Goal: Book appointment/travel/reservation

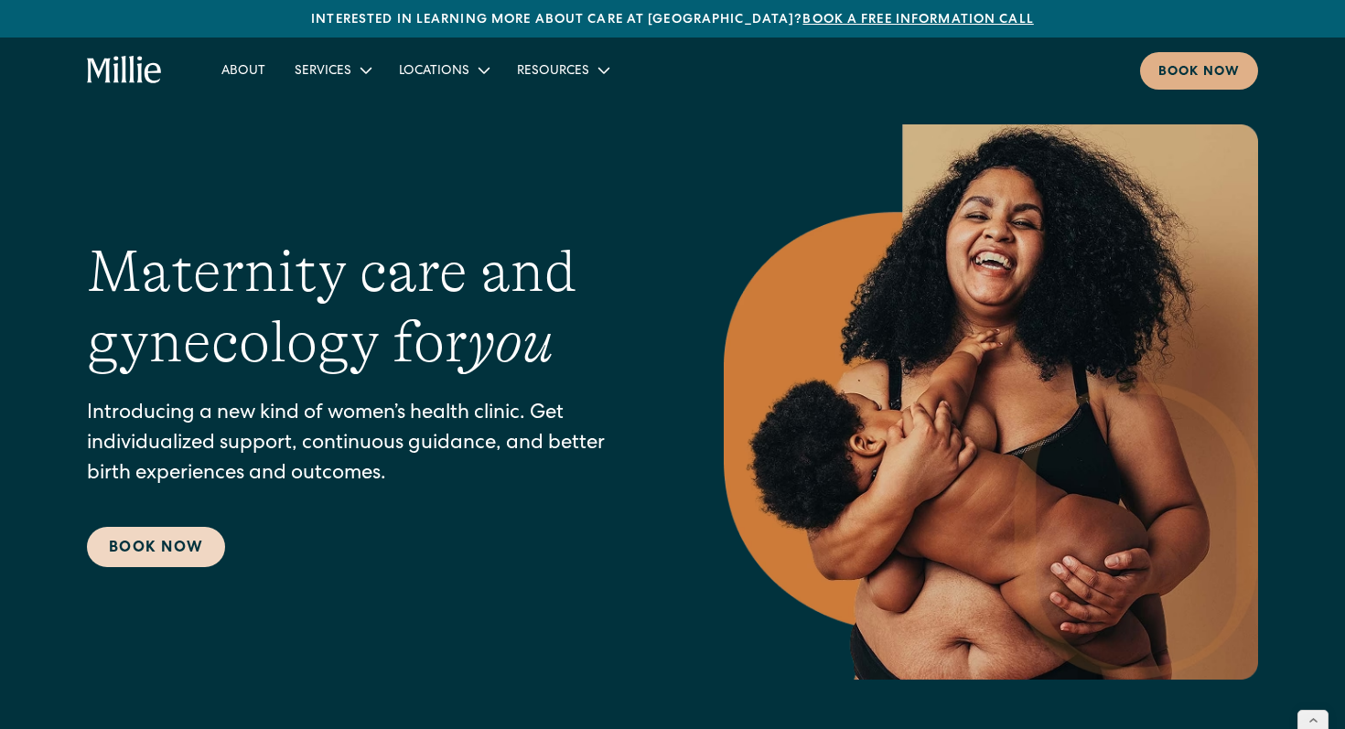
click at [158, 538] on link "Book Now" at bounding box center [156, 547] width 138 height 40
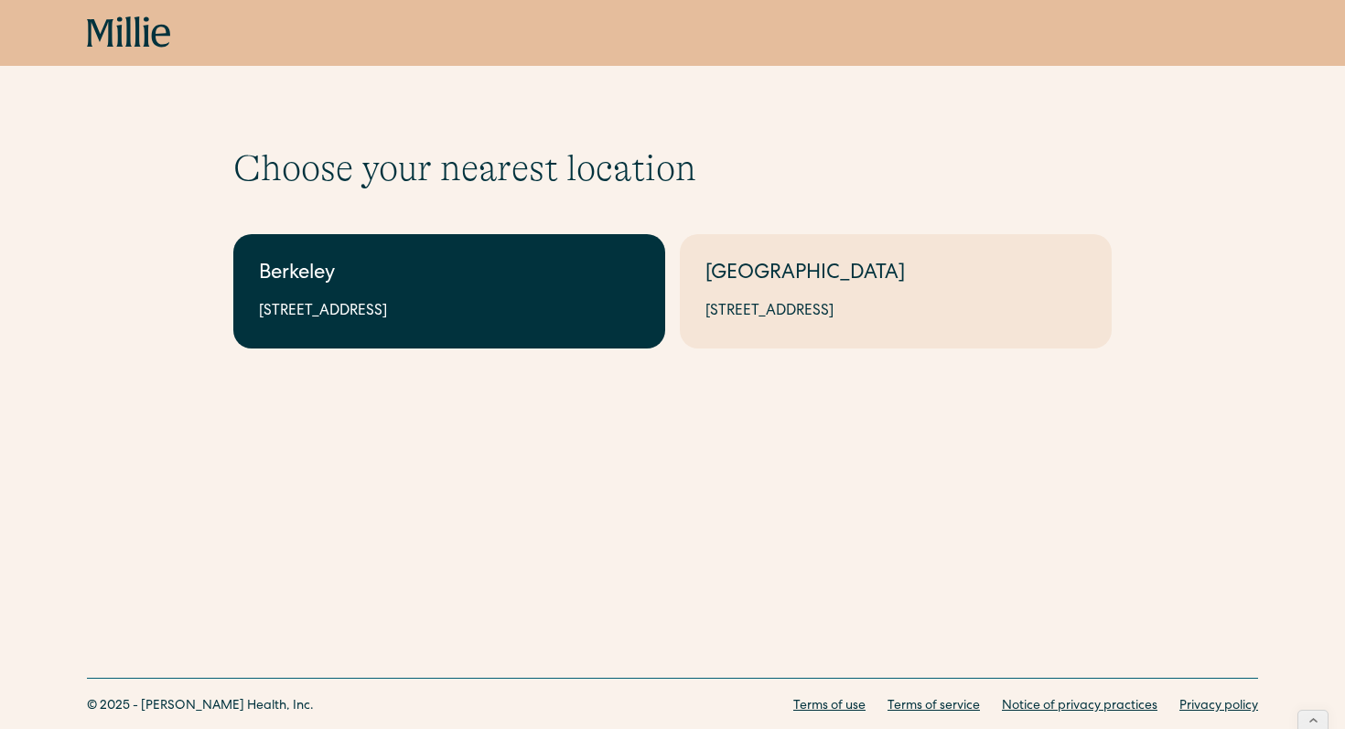
click at [468, 239] on link "Berkeley 2999 Regent St, Suite 524, Berkeley, CA 94705" at bounding box center [449, 291] width 432 height 114
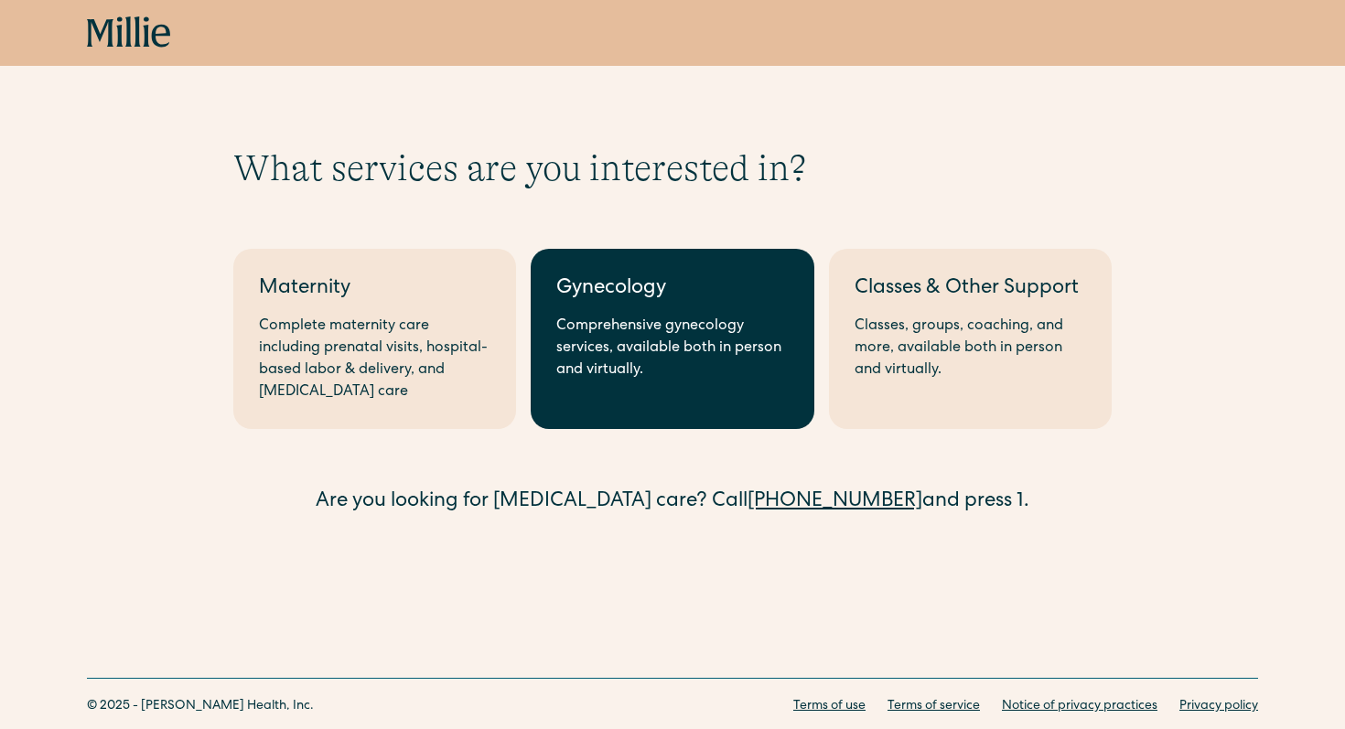
click at [629, 284] on div "Gynecology" at bounding box center [671, 289] width 231 height 30
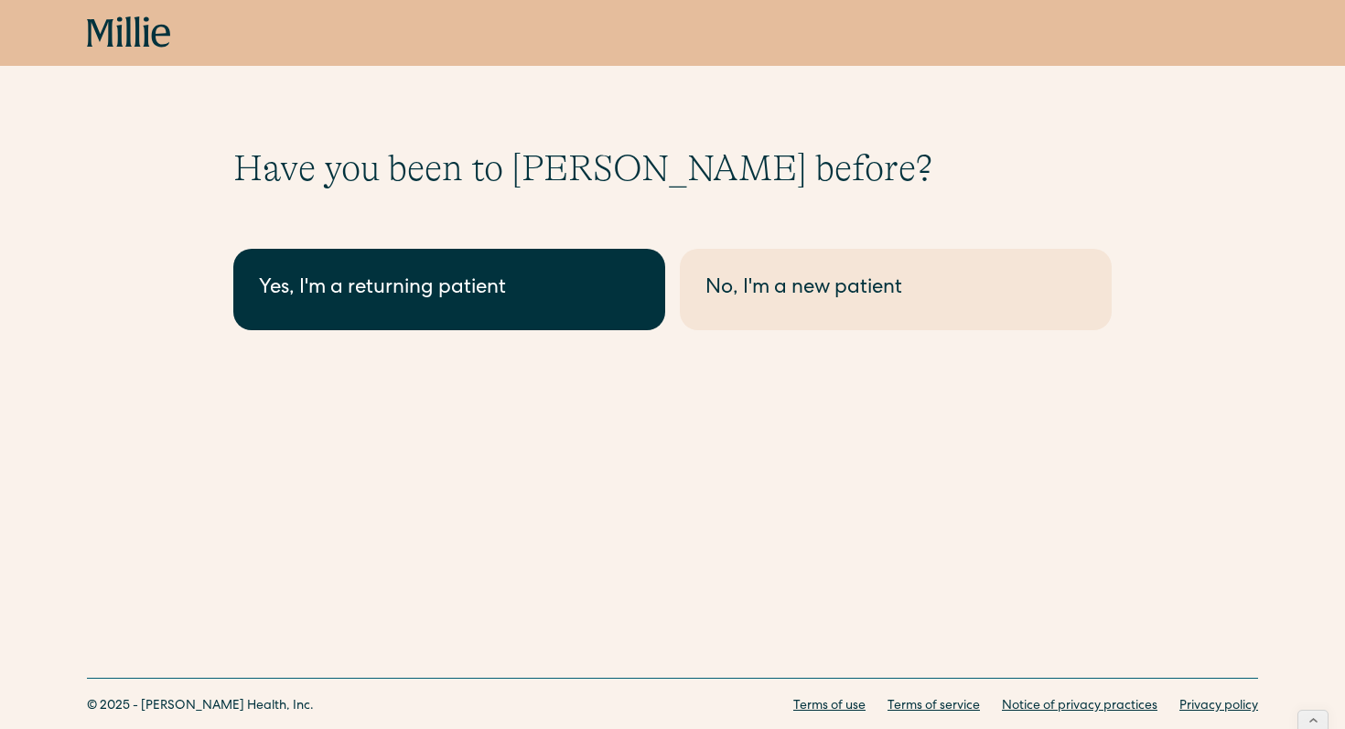
click at [528, 302] on div "Yes, I'm a returning patient" at bounding box center [449, 289] width 381 height 30
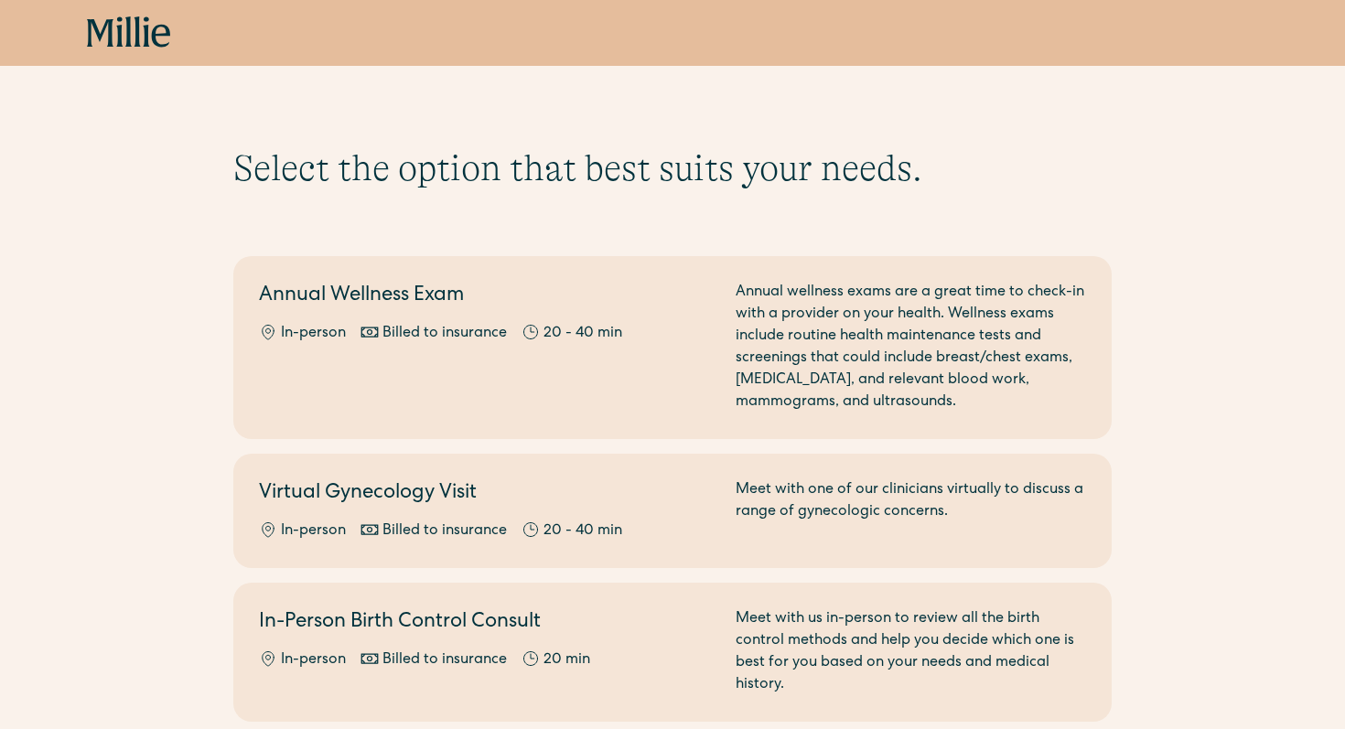
scroll to position [113, 0]
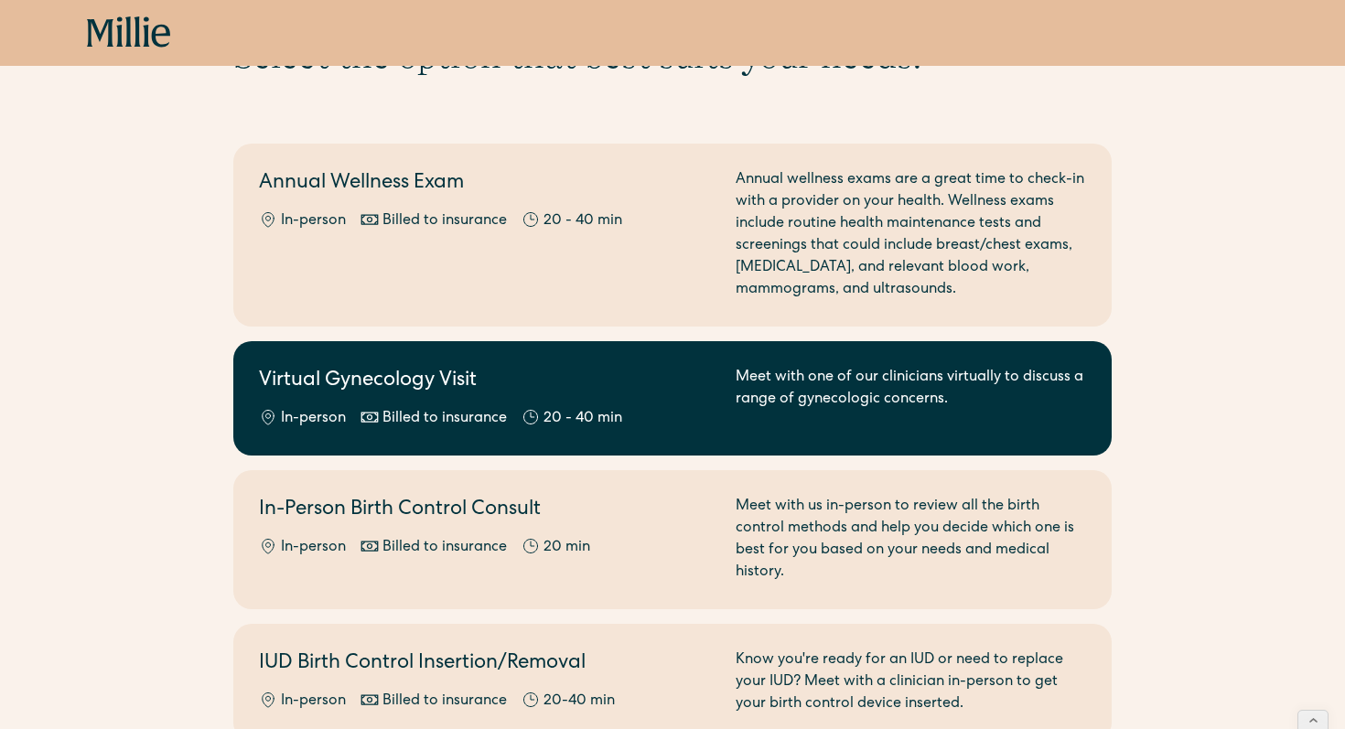
click at [437, 351] on link "Virtual Gynecology Visit In-person Billed to insurance 20 - 40 min Meet with on…" at bounding box center [672, 398] width 878 height 114
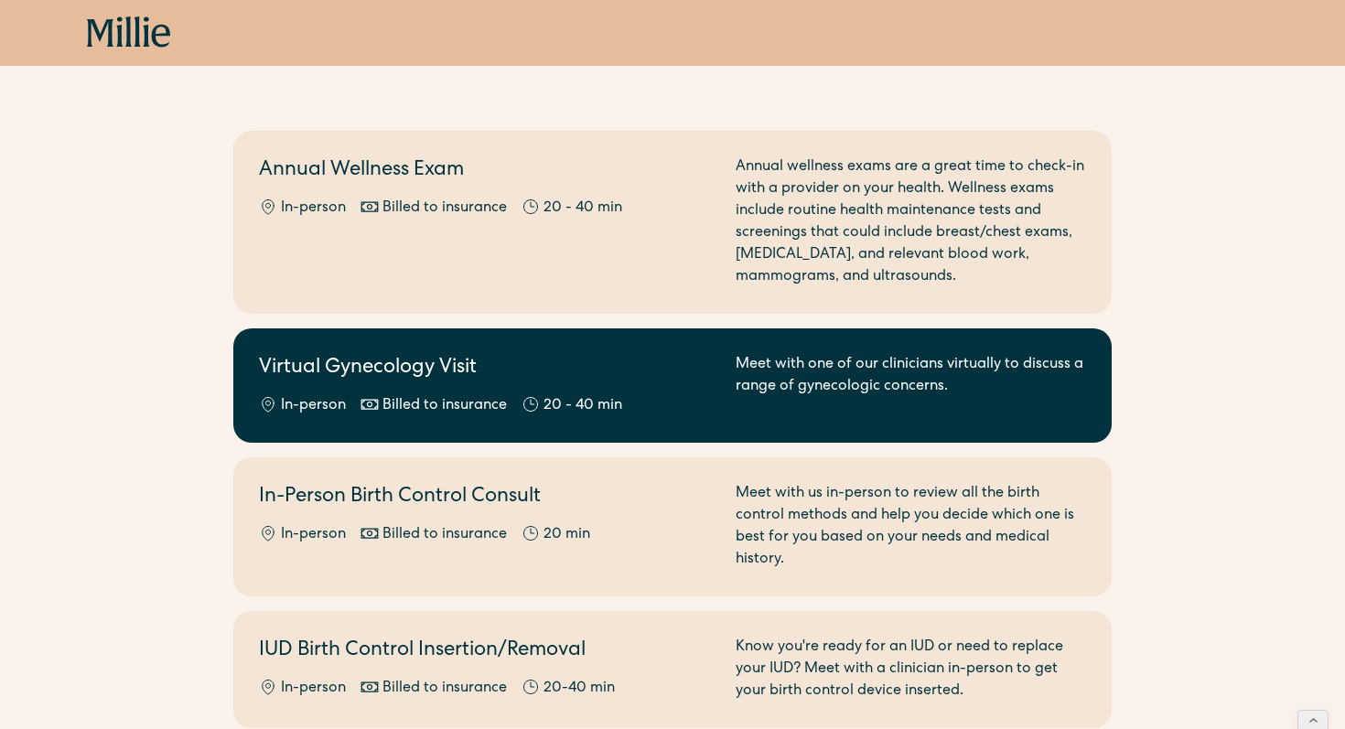
scroll to position [124, 0]
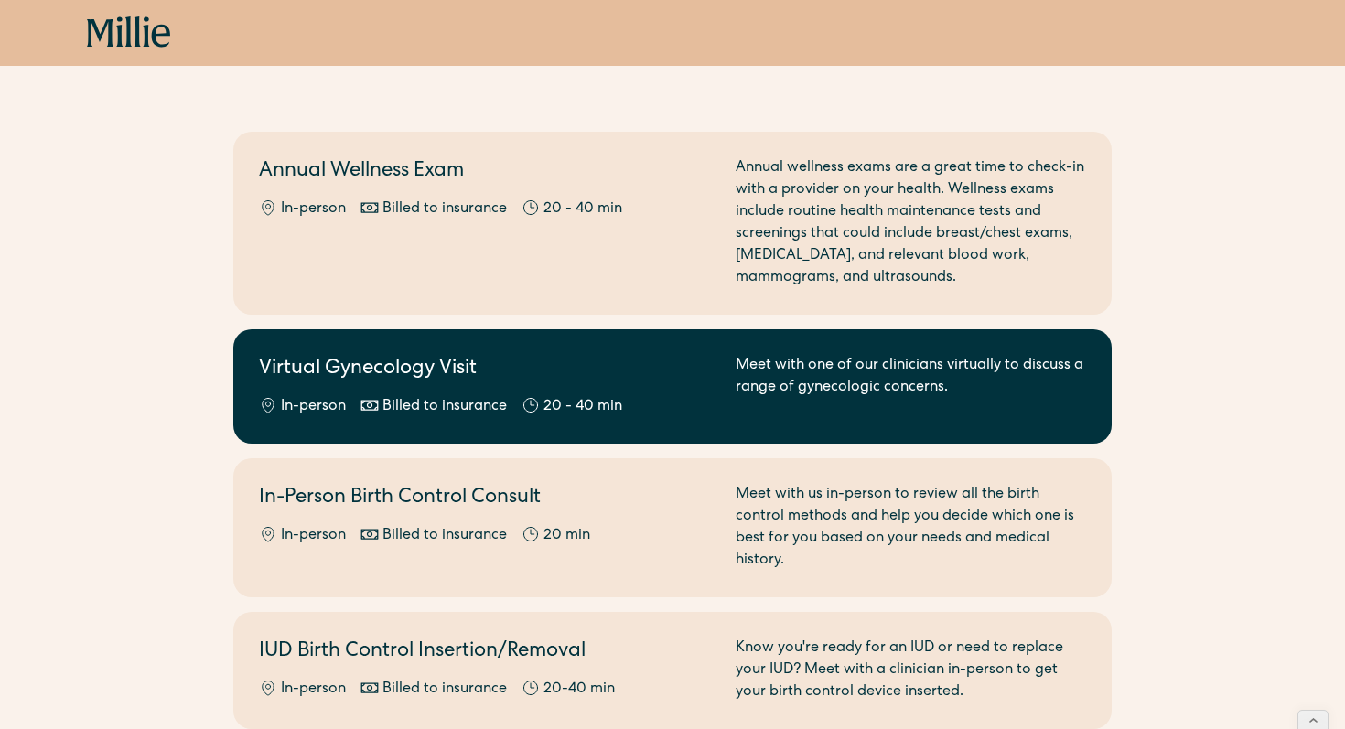
click at [592, 383] on h2 "Virtual Gynecology Visit" at bounding box center [486, 370] width 455 height 30
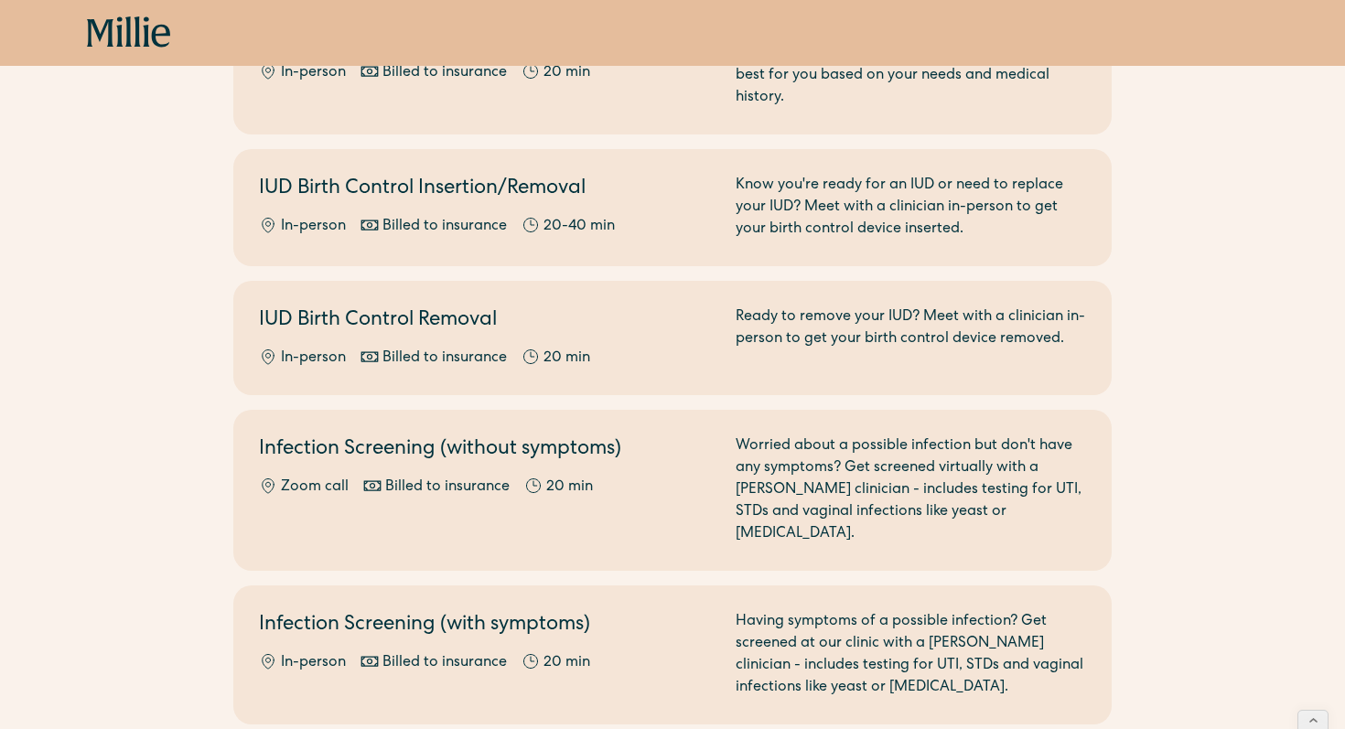
scroll to position [0, 0]
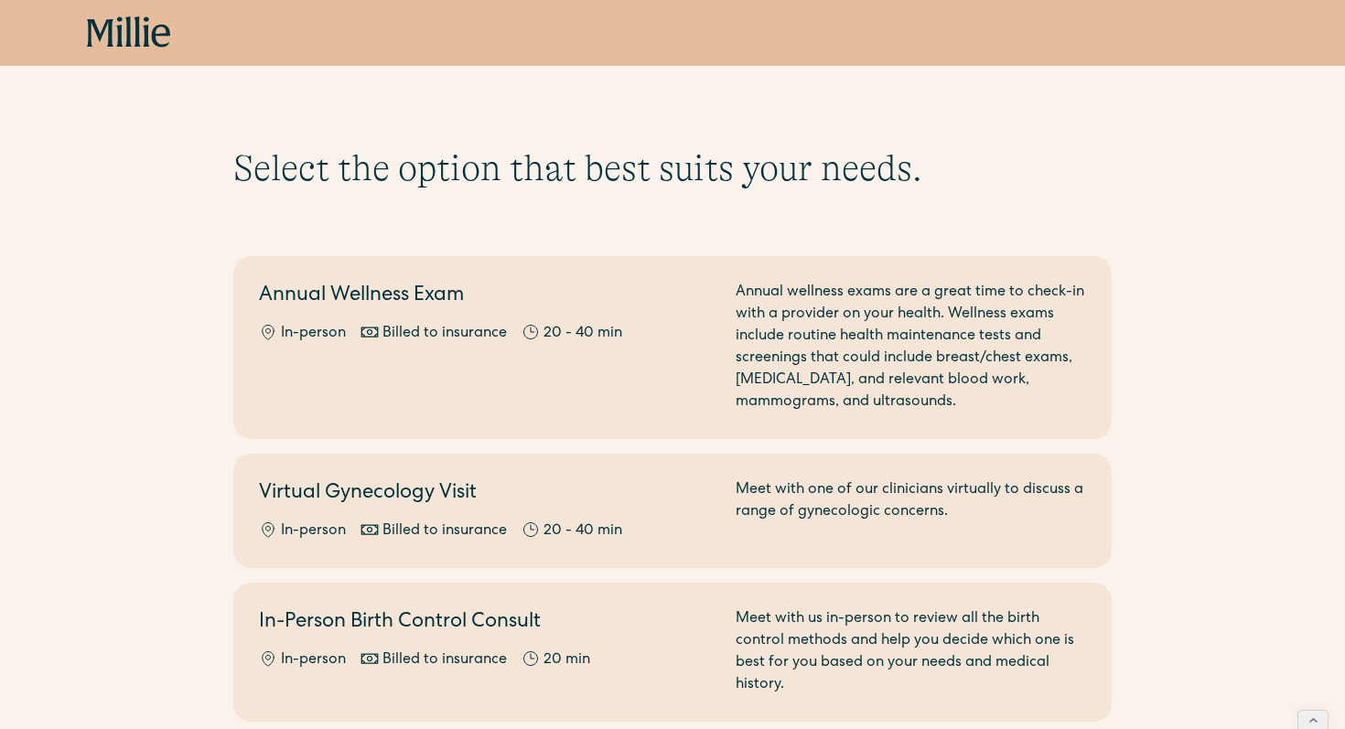
click at [123, 31] on icon at bounding box center [129, 32] width 84 height 33
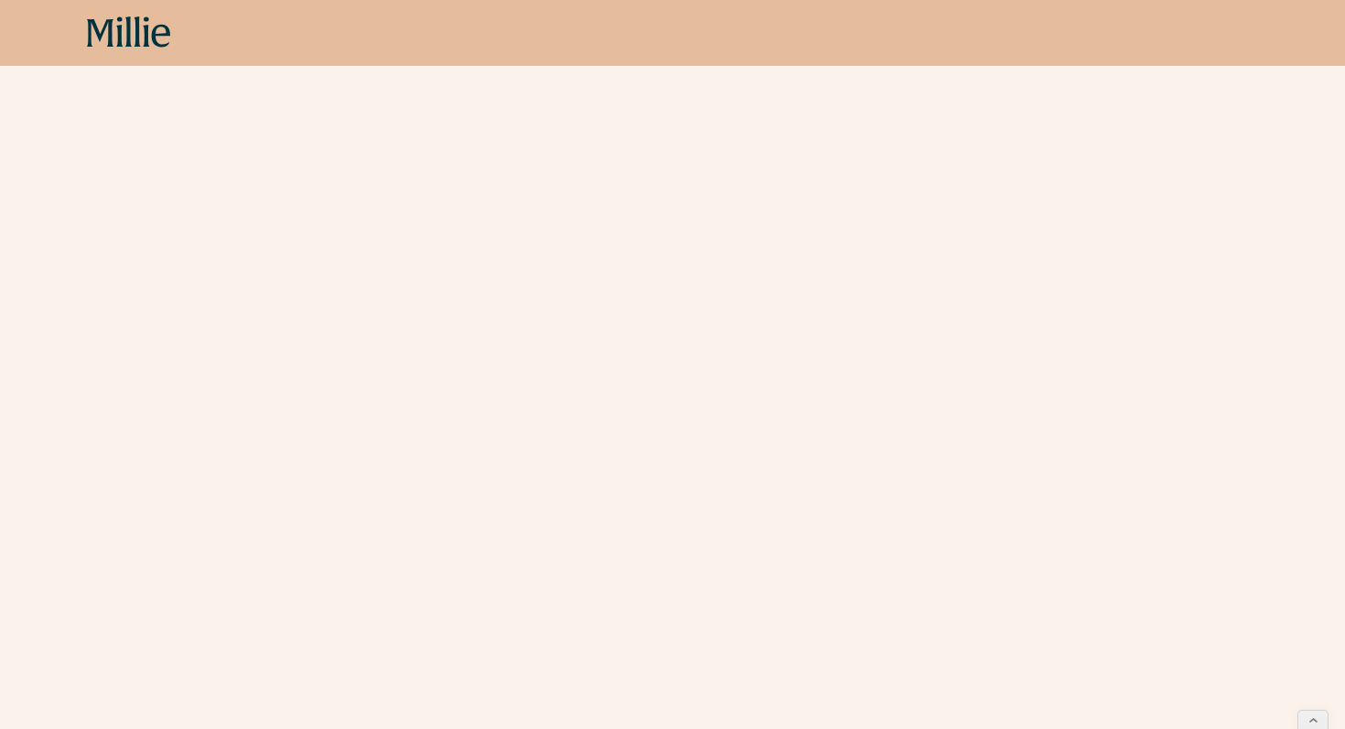
scroll to position [827, 0]
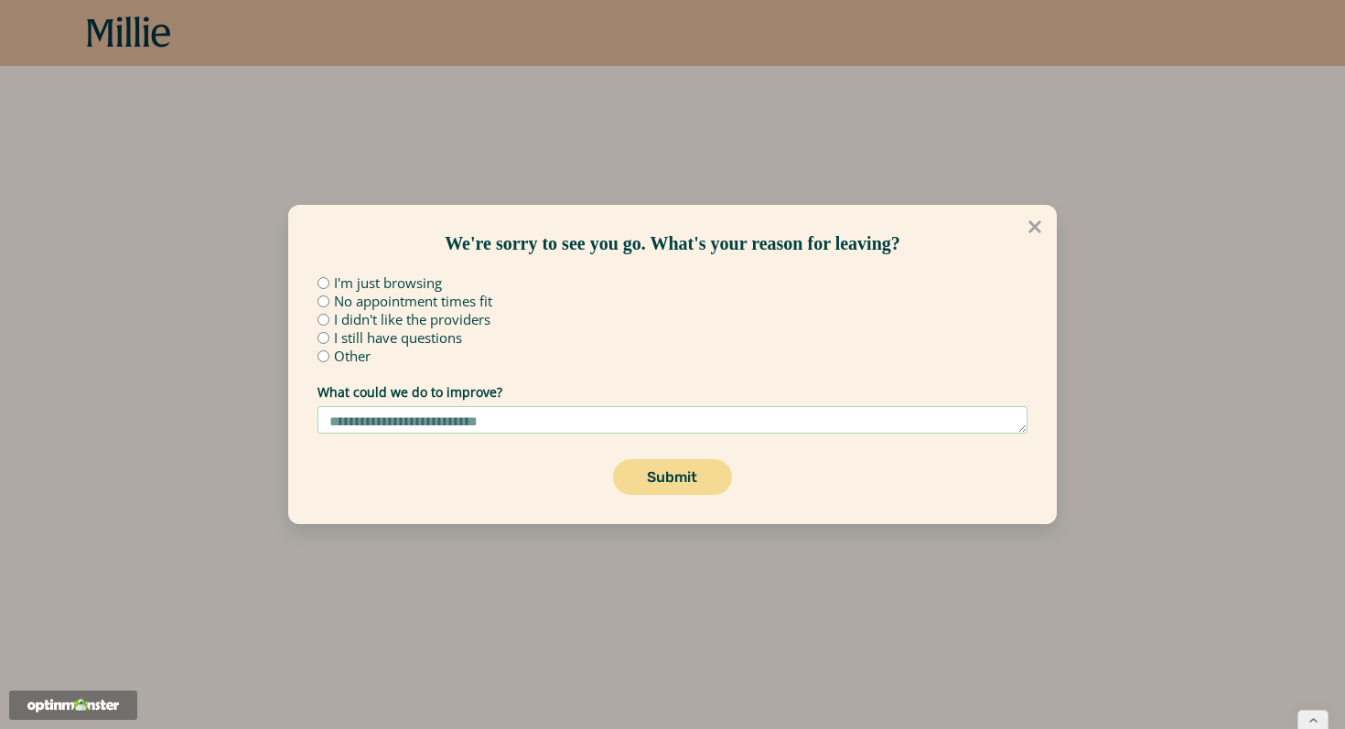
click at [844, 326] on div "I didn't like the providers" at bounding box center [672, 320] width 710 height 14
click at [1045, 217] on button at bounding box center [1035, 227] width 42 height 42
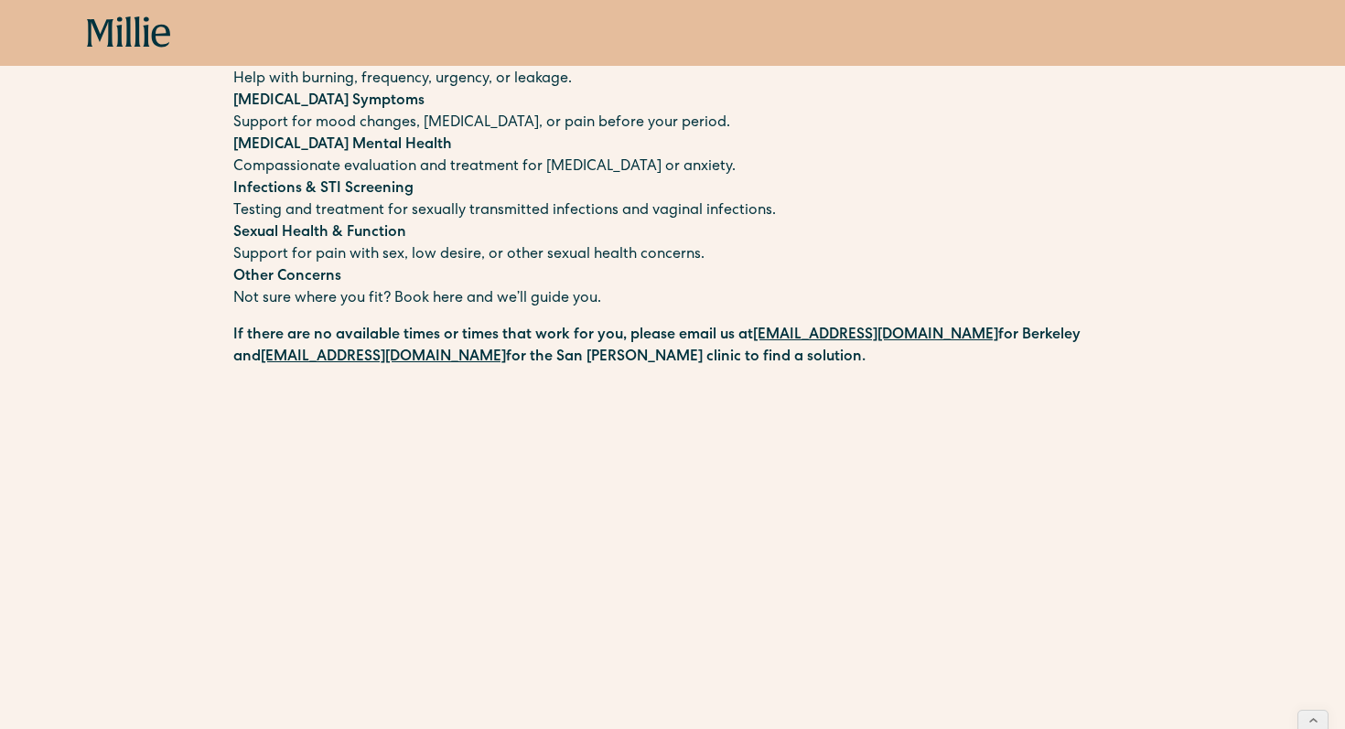
scroll to position [0, 0]
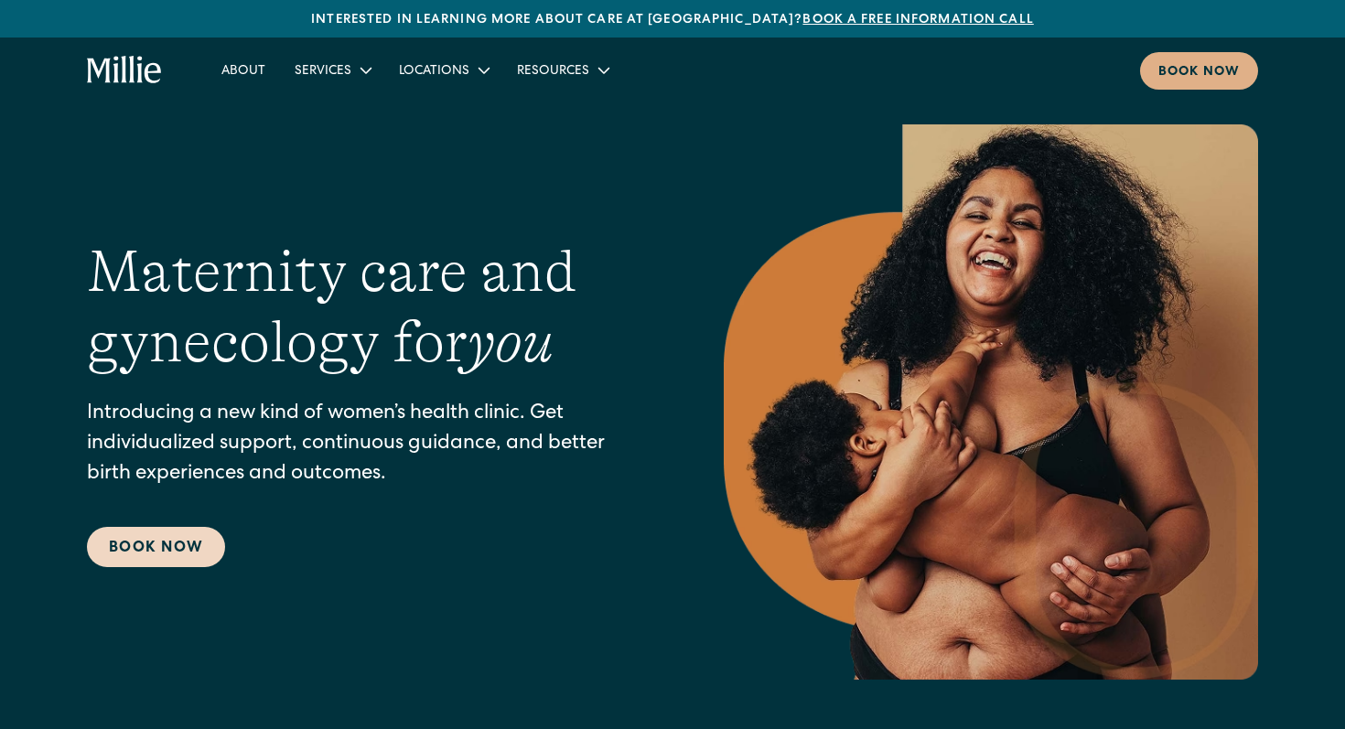
click at [181, 545] on link "Book Now" at bounding box center [156, 547] width 138 height 40
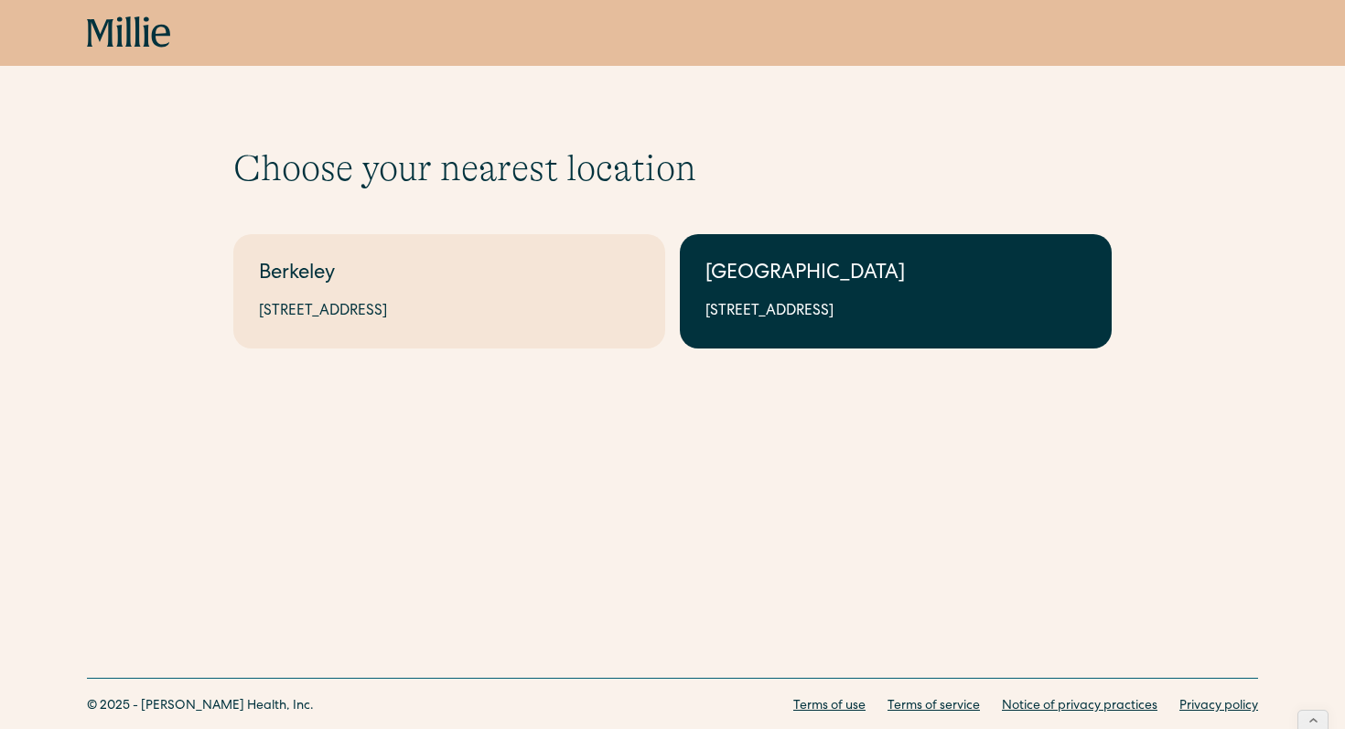
click at [741, 273] on div "[GEOGRAPHIC_DATA]" at bounding box center [895, 275] width 381 height 30
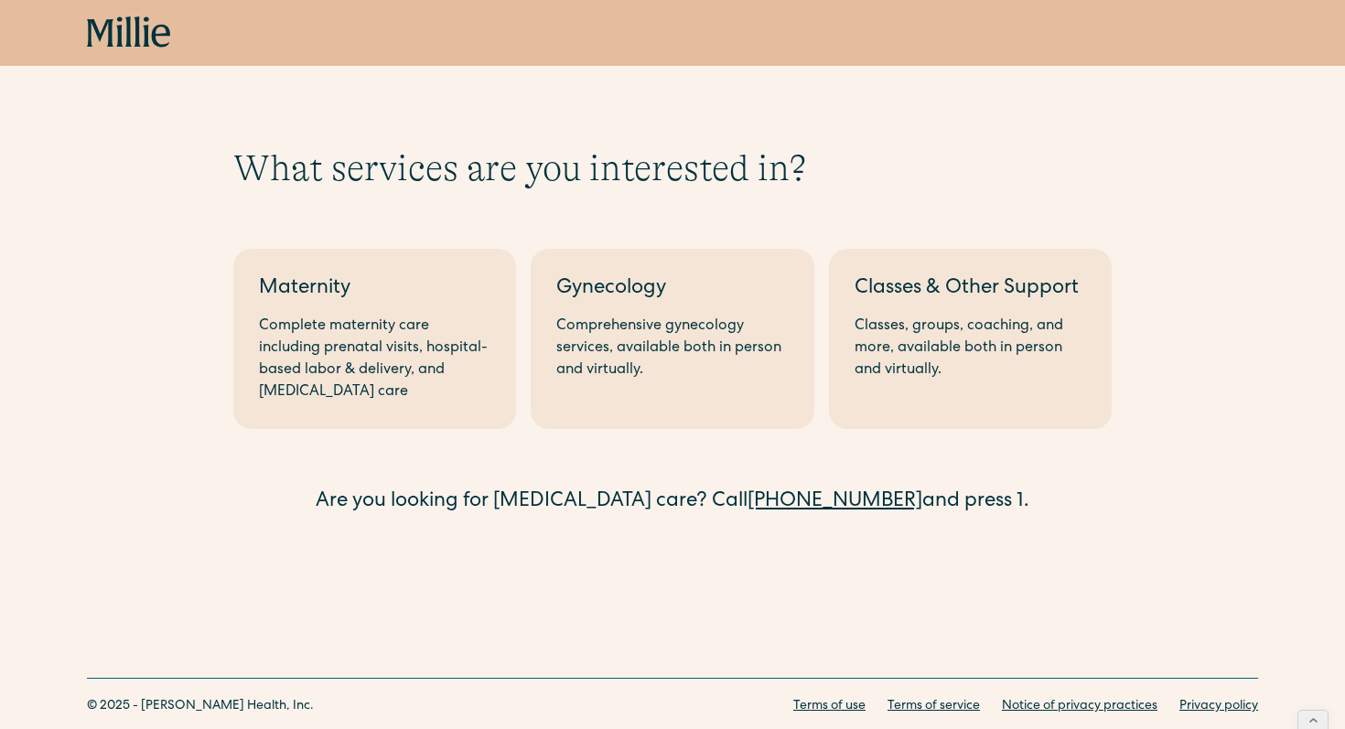
scroll to position [53, 0]
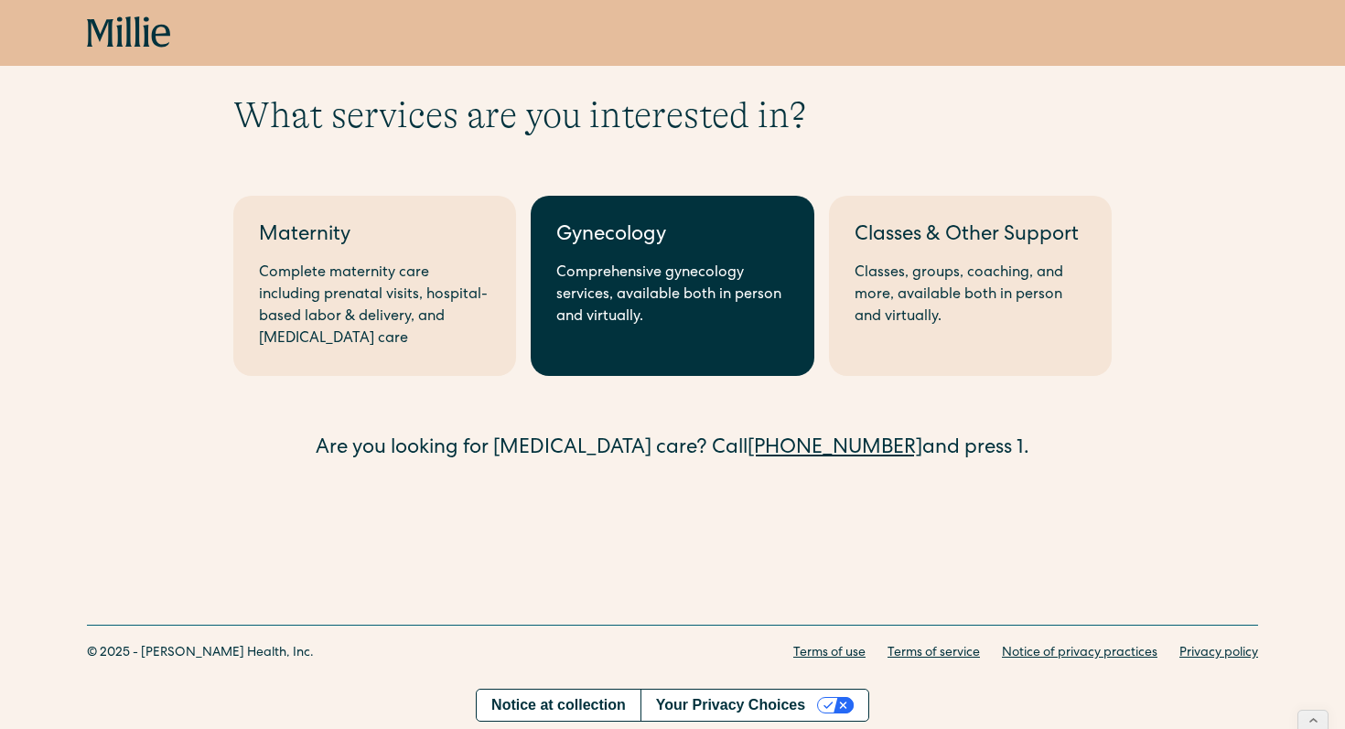
click at [609, 283] on div "Comprehensive gynecology services, available both in person and virtually." at bounding box center [671, 296] width 231 height 66
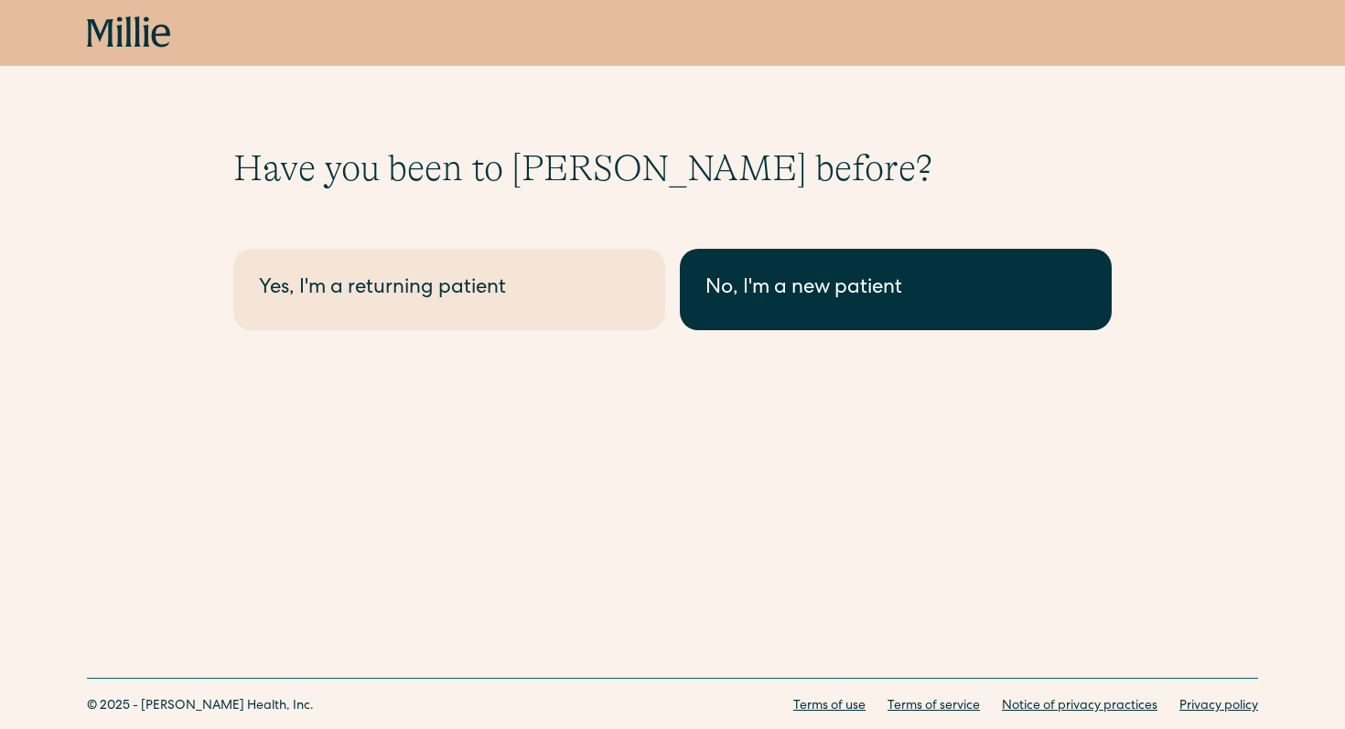
click at [730, 279] on div "No, I'm a new patient" at bounding box center [895, 289] width 381 height 30
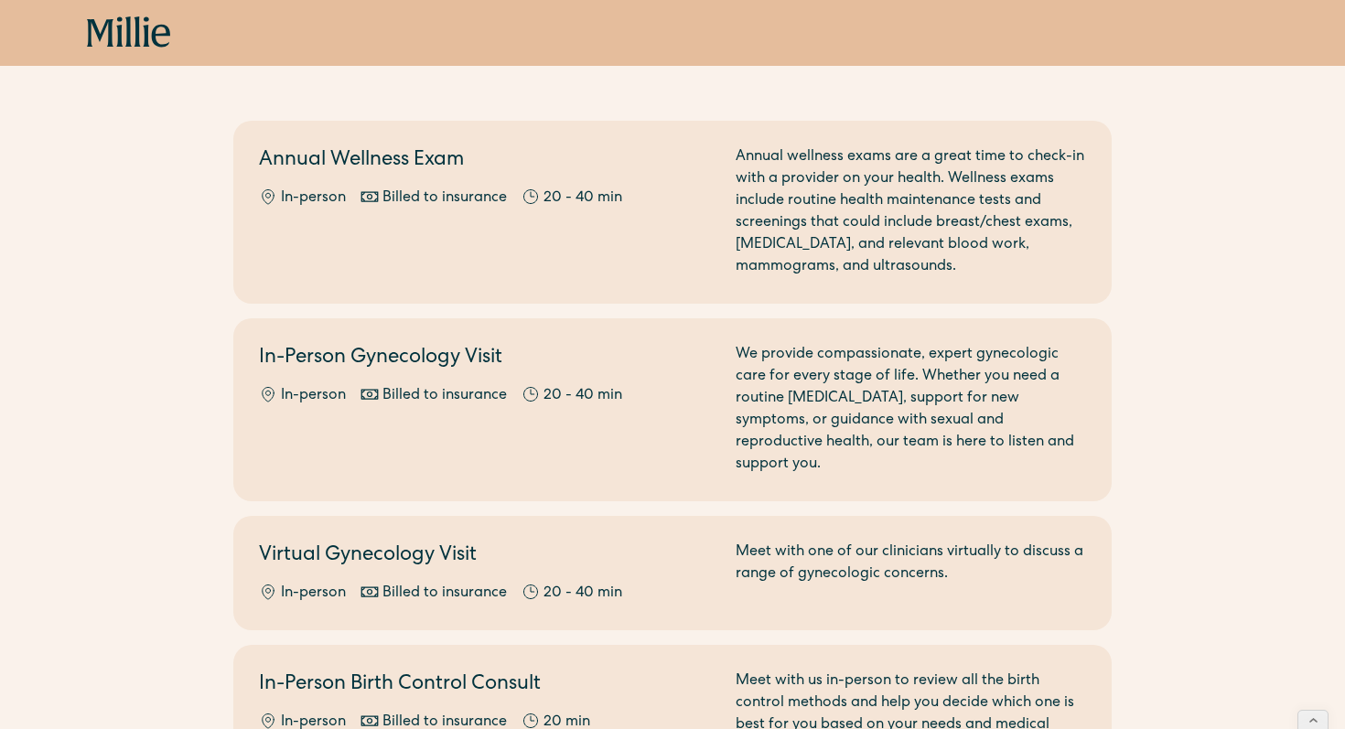
scroll to position [134, 0]
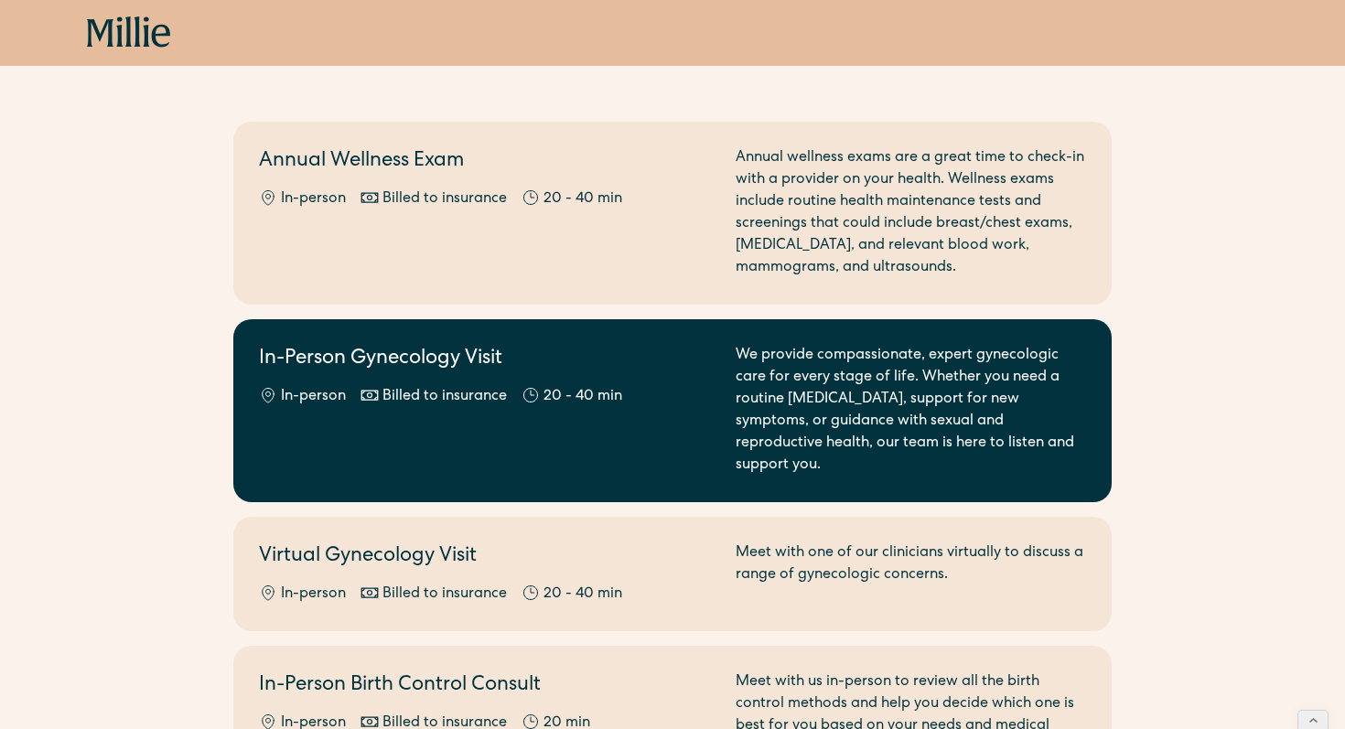
click at [425, 400] on div "Billed to insurance" at bounding box center [444, 397] width 124 height 22
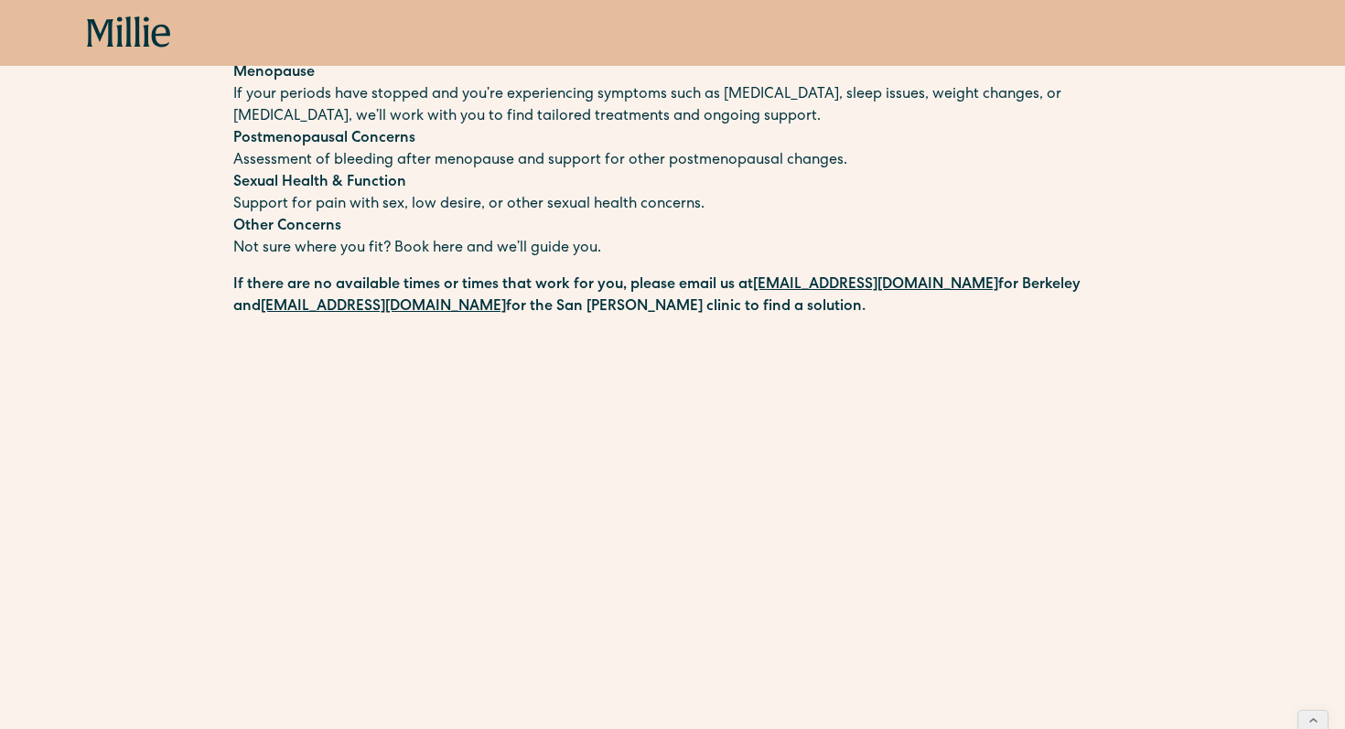
scroll to position [771, 0]
click at [134, 346] on div "Schedule your appointment We offer compassionate, expert care for a wide range …" at bounding box center [672, 241] width 1345 height 1732
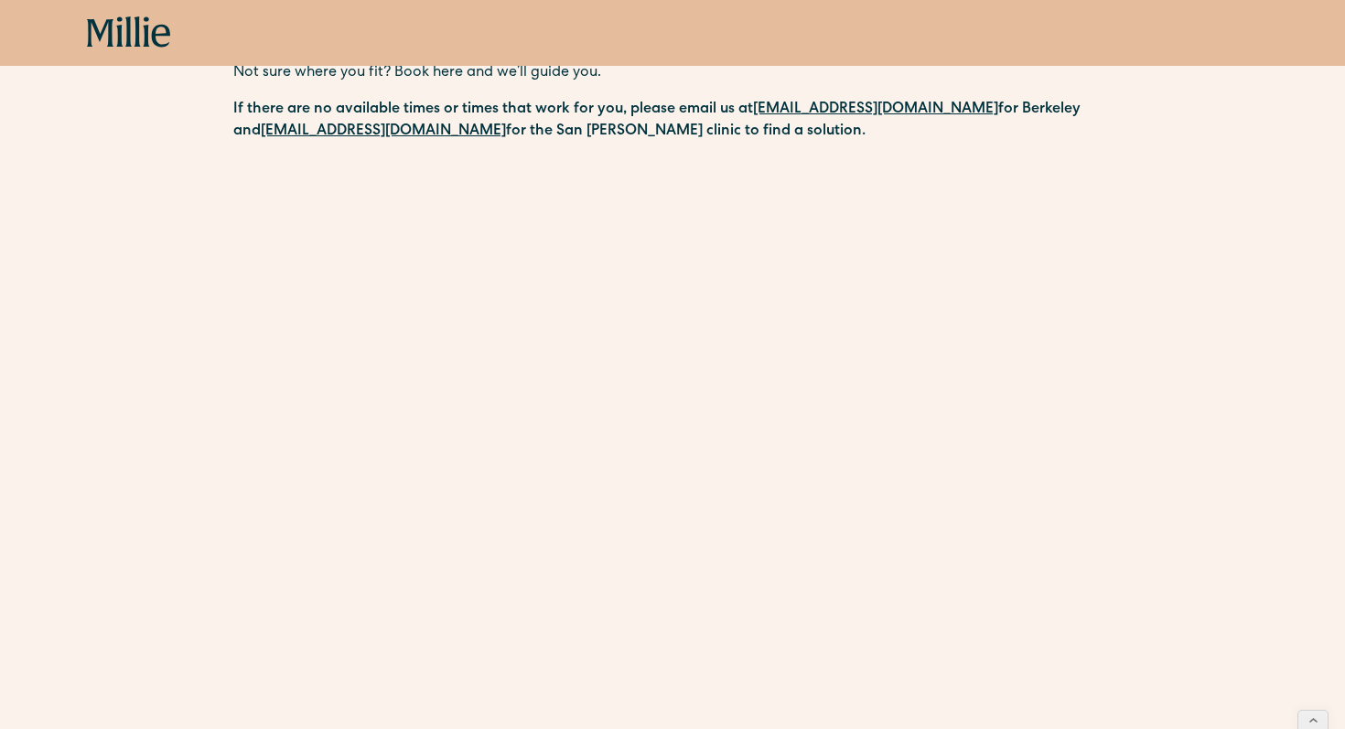
scroll to position [0, 0]
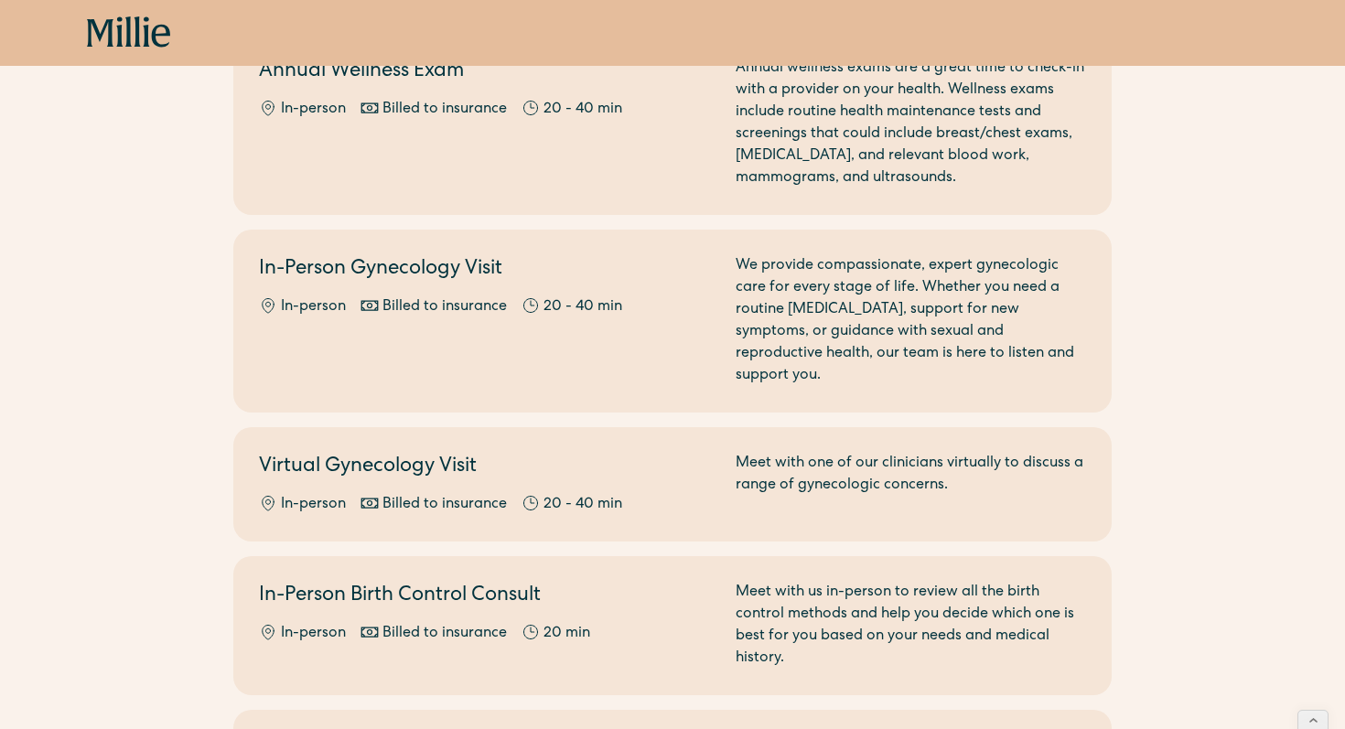
scroll to position [563, 0]
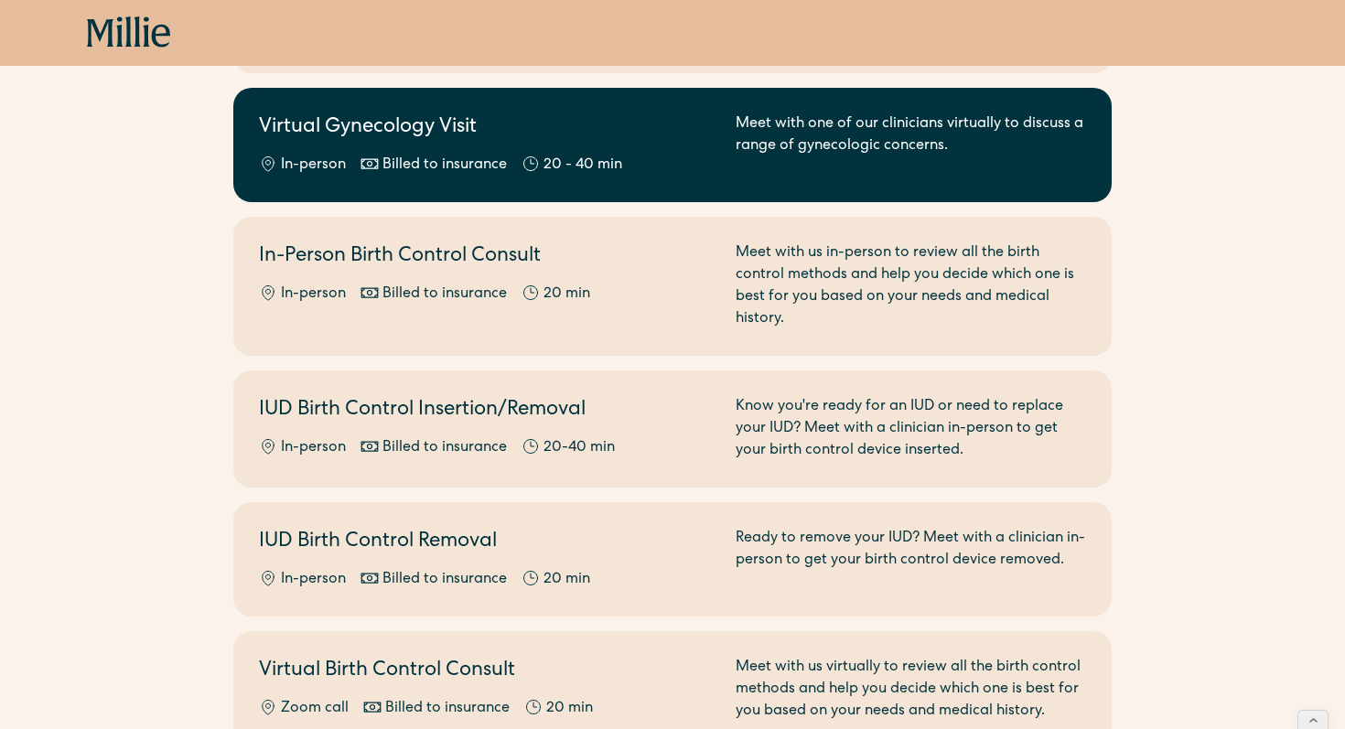
click at [386, 155] on div "Billed to insurance" at bounding box center [444, 166] width 124 height 22
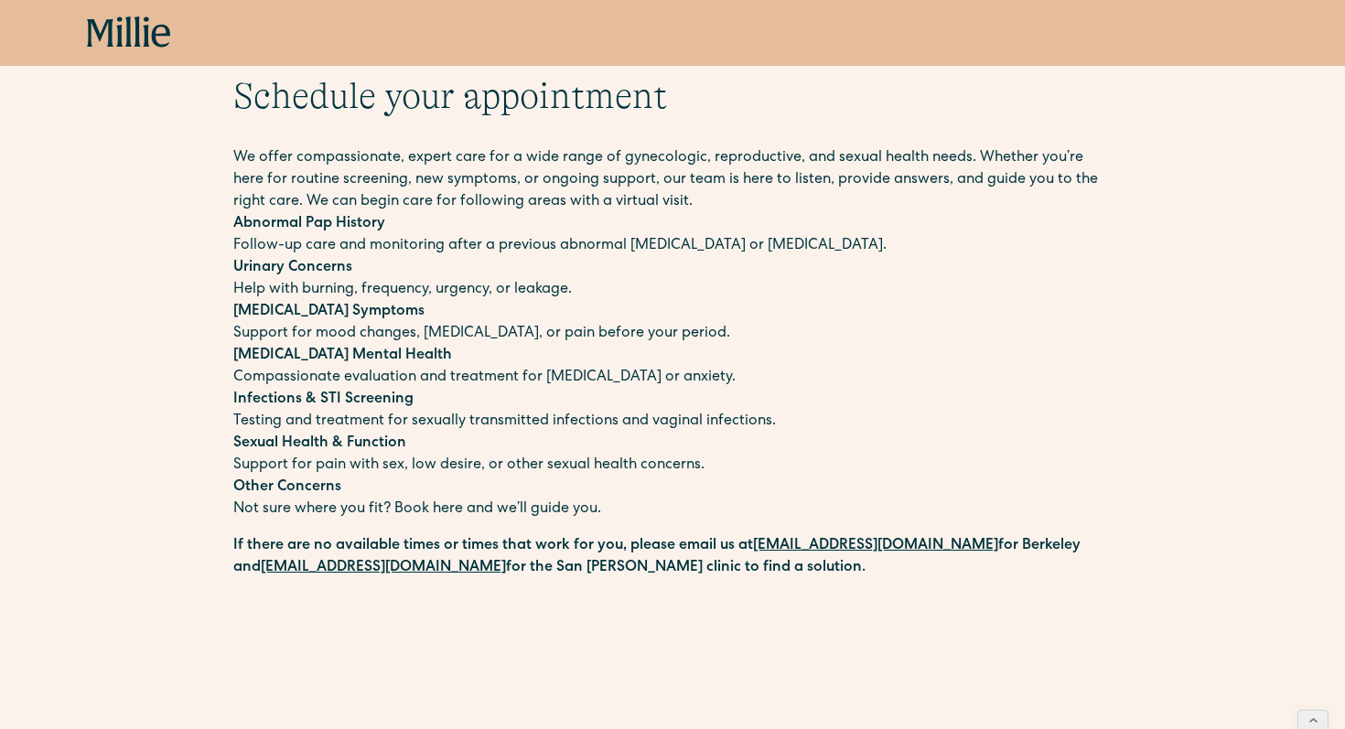
scroll to position [71, 0]
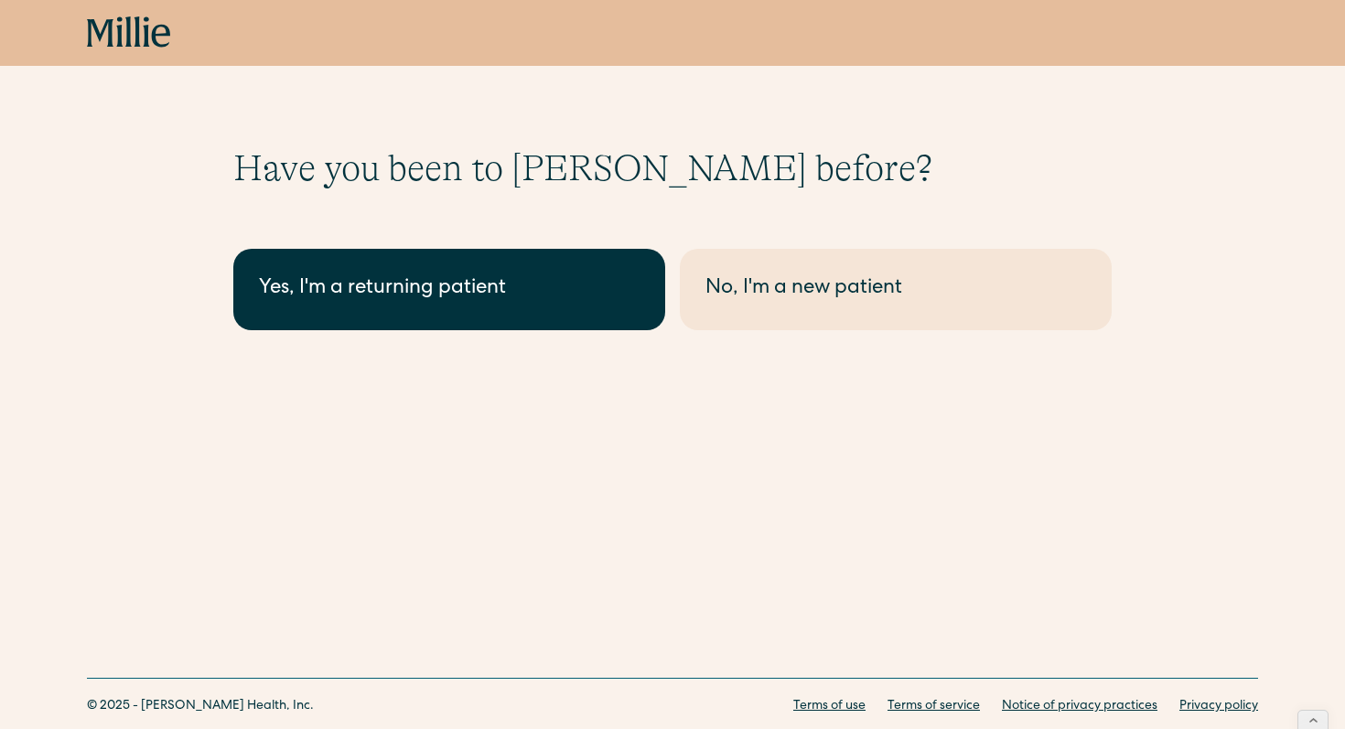
click at [559, 295] on div "Yes, I'm a returning patient" at bounding box center [449, 289] width 381 height 30
click at [401, 277] on div "Yes, I'm a returning patient" at bounding box center [449, 289] width 381 height 30
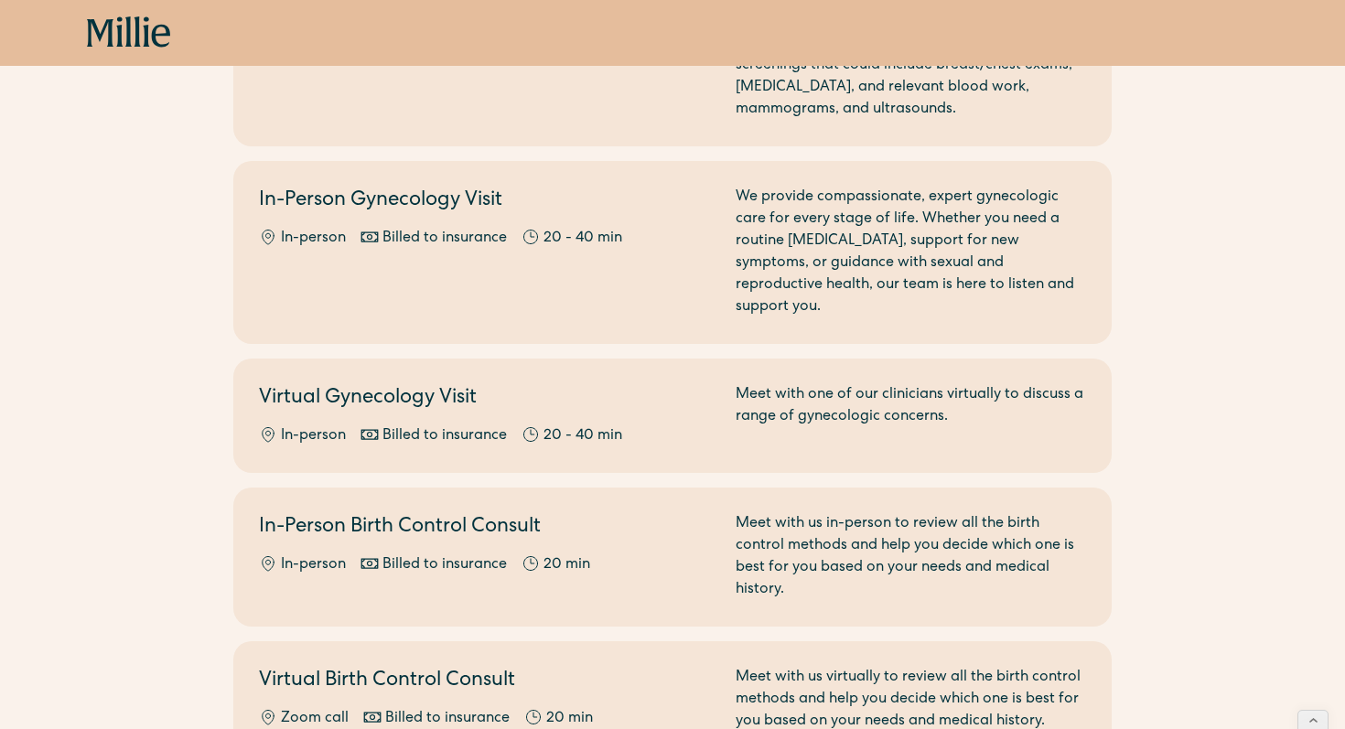
scroll to position [295, 0]
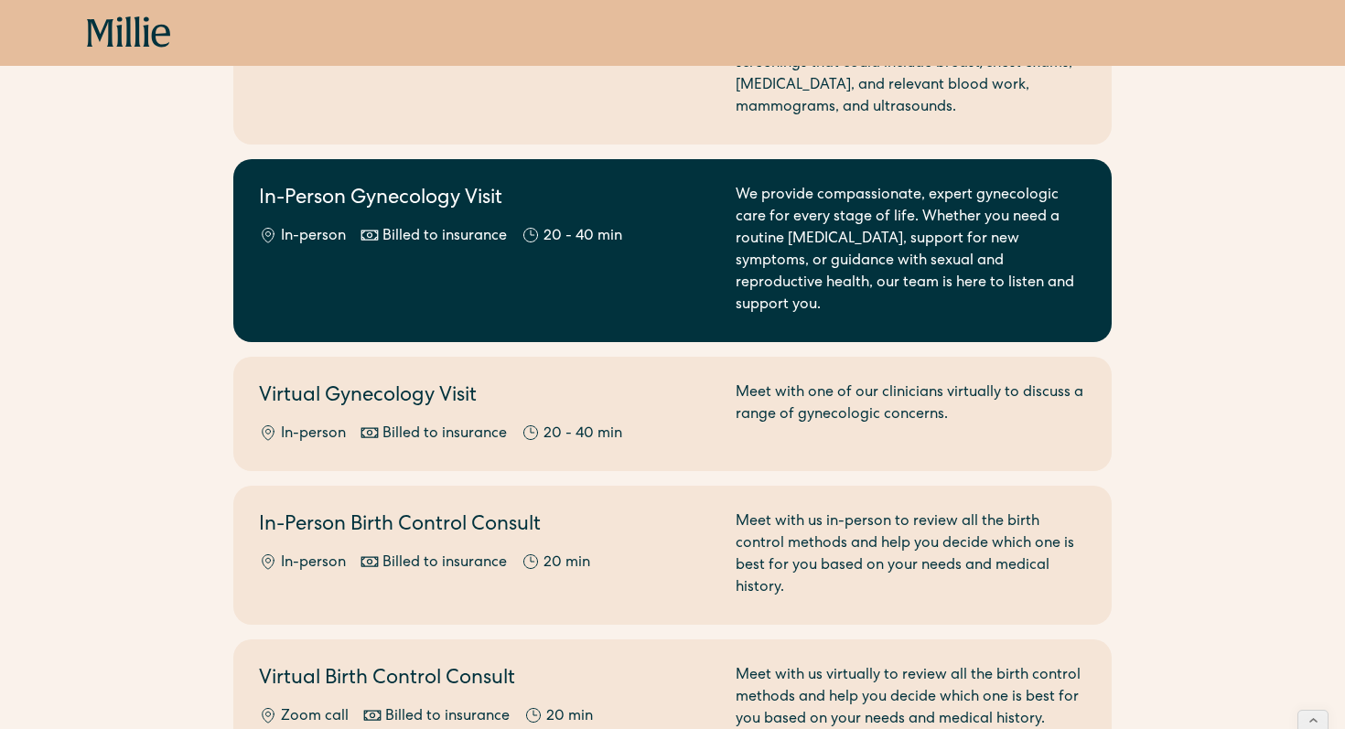
click at [521, 280] on div "In-Person Gynecology Visit In-person Billed to insurance 20 - 40 min" at bounding box center [486, 251] width 455 height 132
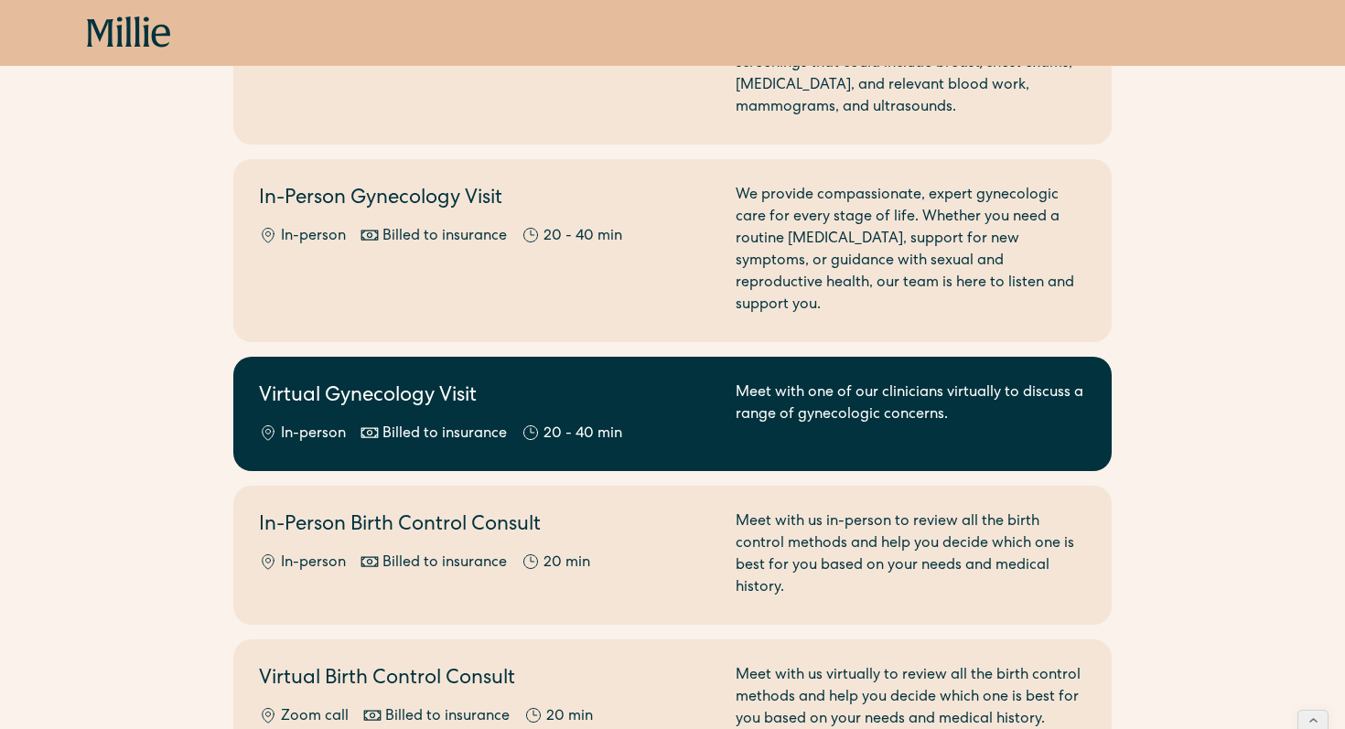
click at [620, 382] on h2 "Virtual Gynecology Visit" at bounding box center [486, 397] width 455 height 30
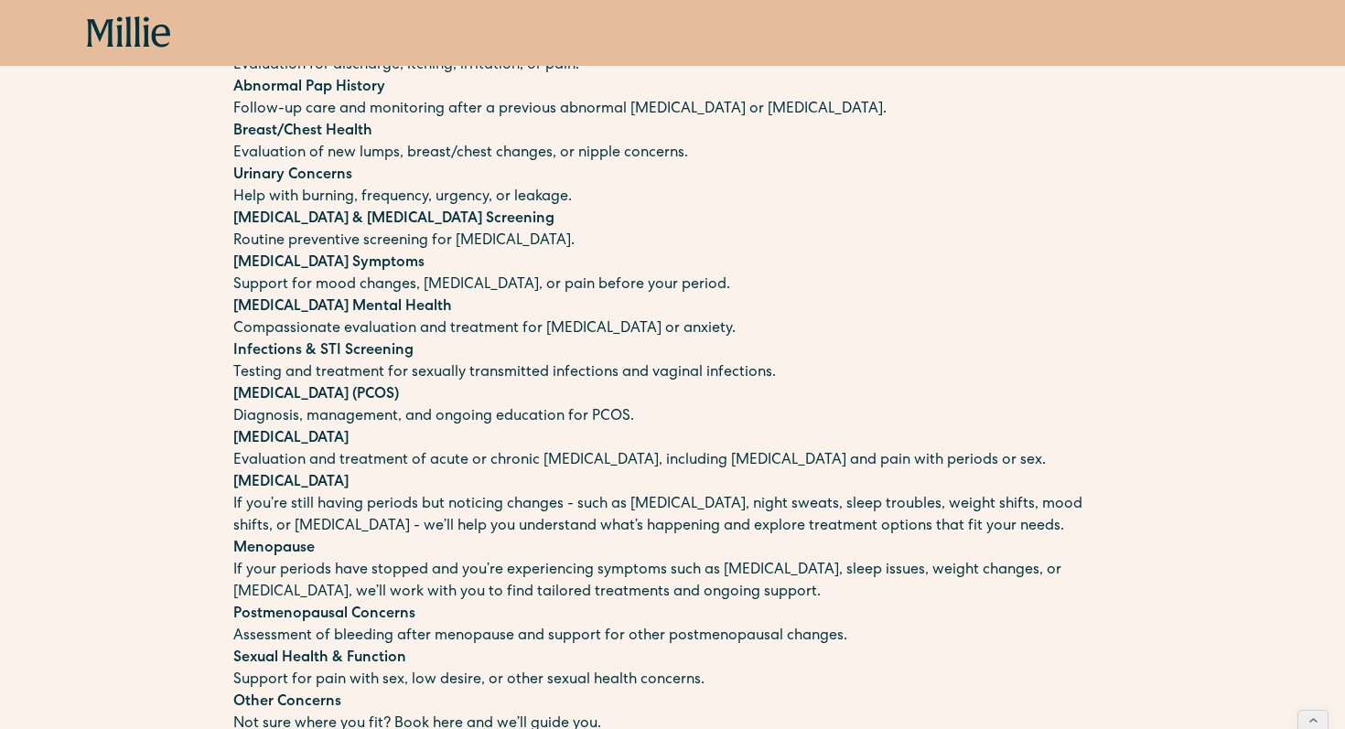
scroll to position [325, 0]
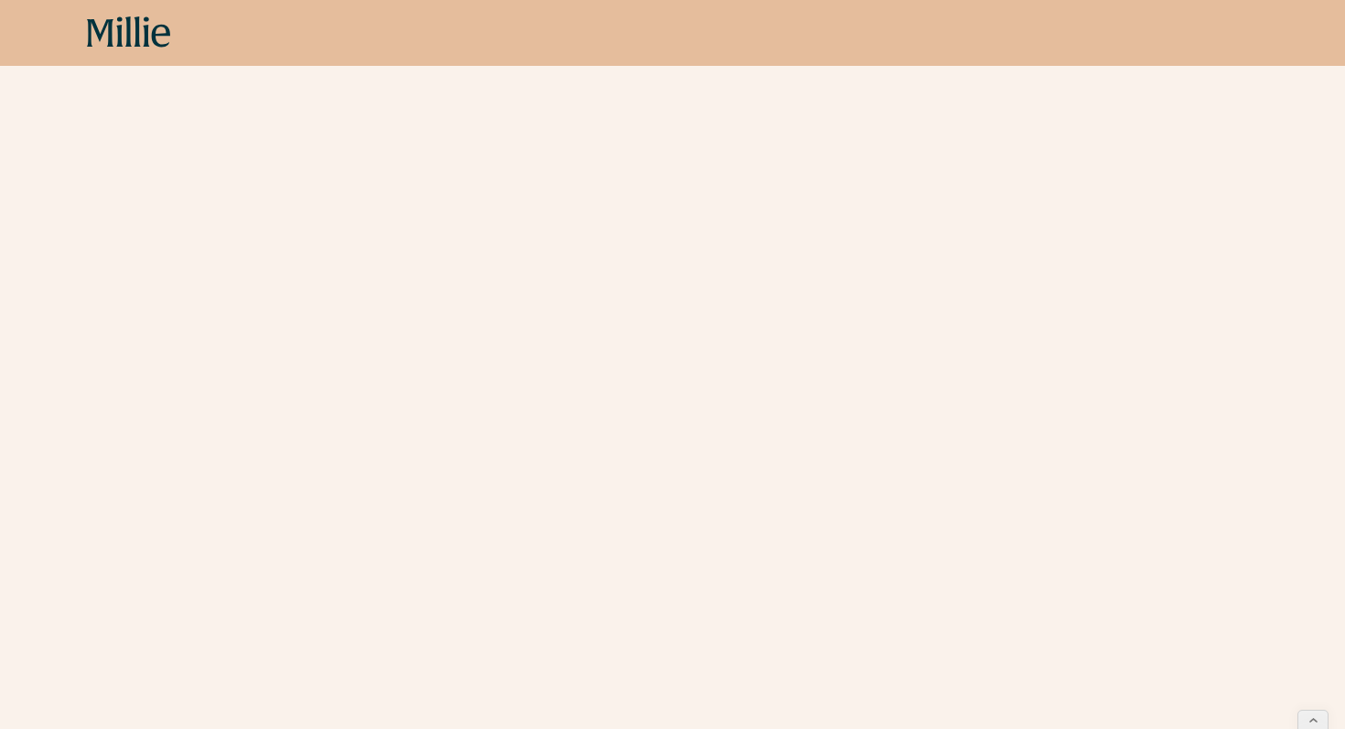
scroll to position [957, 0]
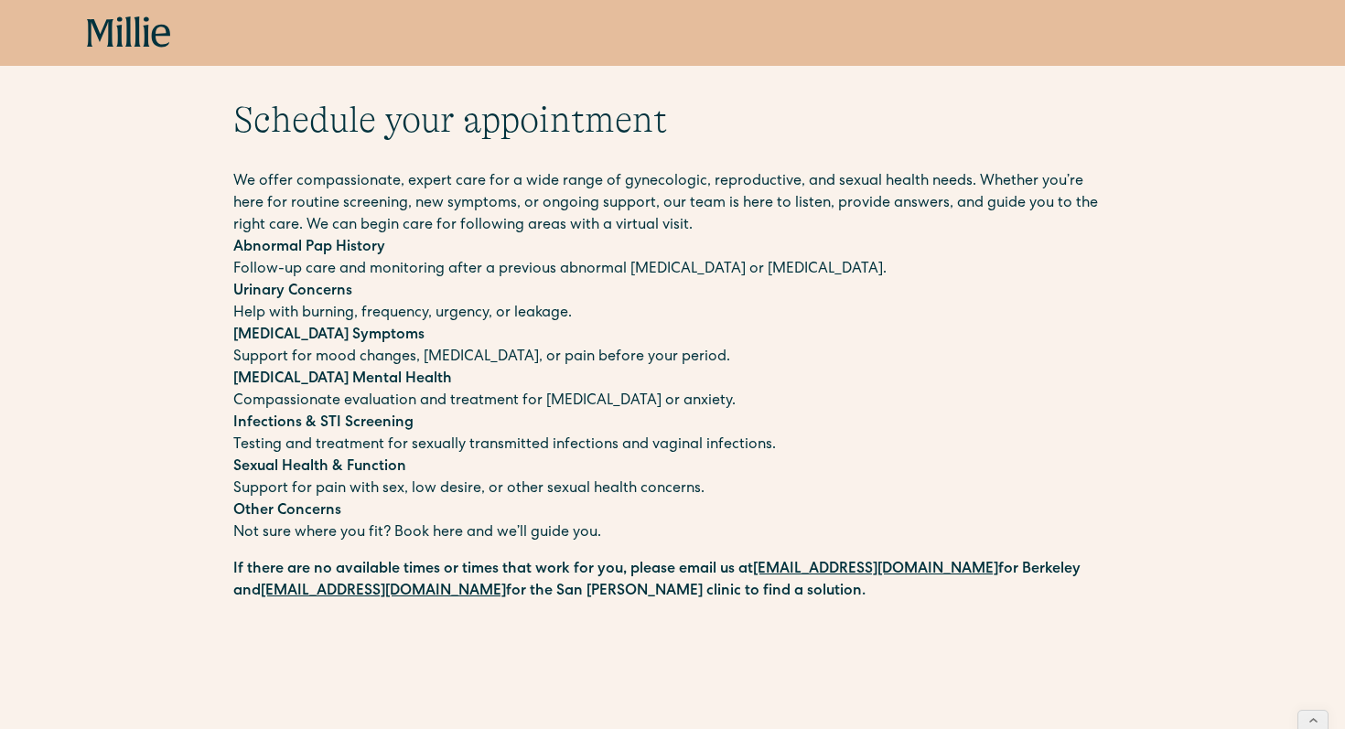
scroll to position [62, 0]
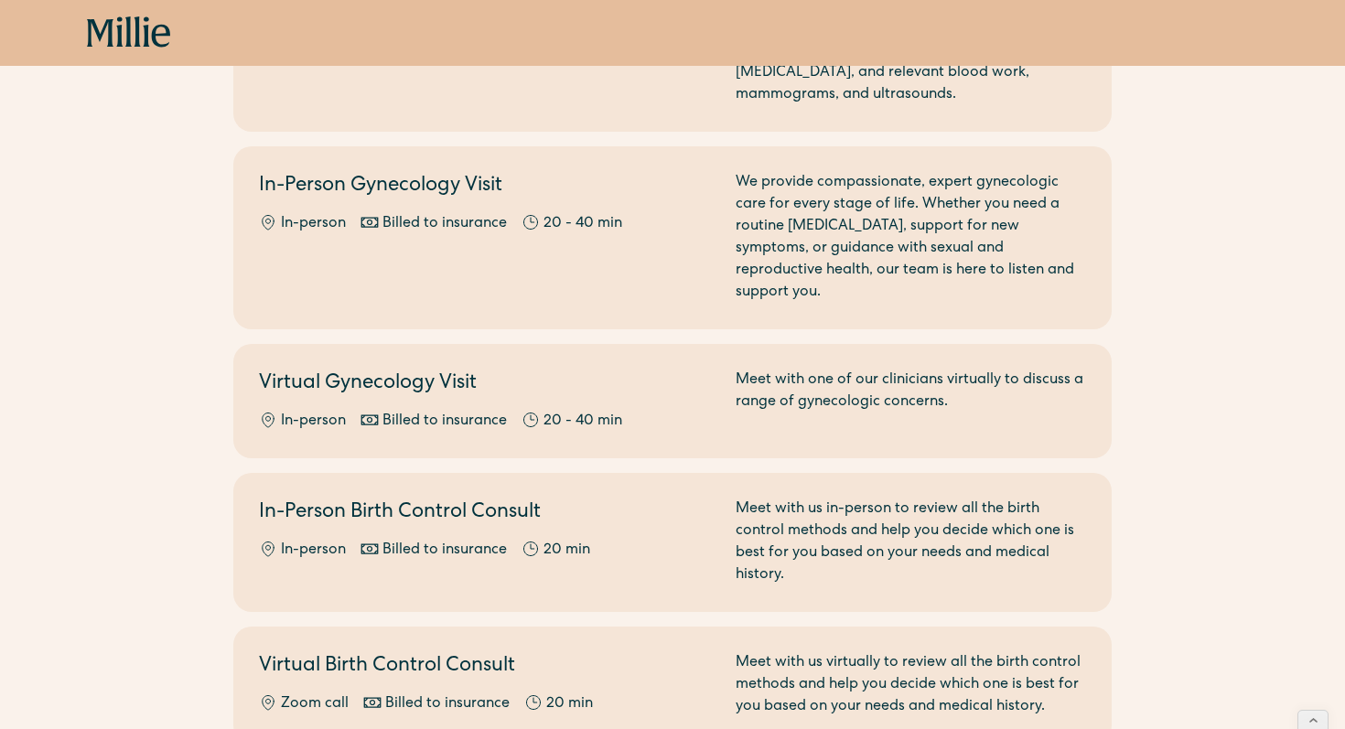
scroll to position [309, 0]
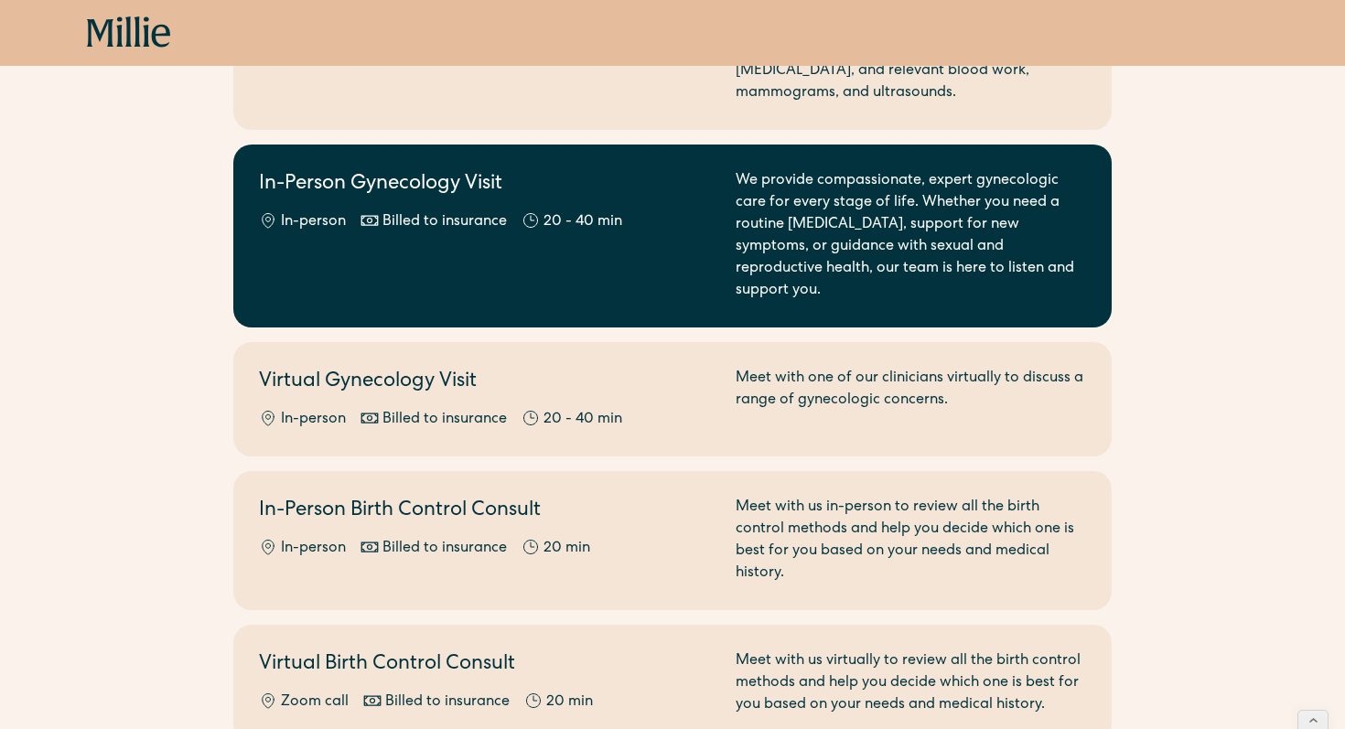
click at [559, 166] on link "In-Person Gynecology Visit In-person Billed to insurance 20 - 40 min We provide…" at bounding box center [672, 236] width 878 height 183
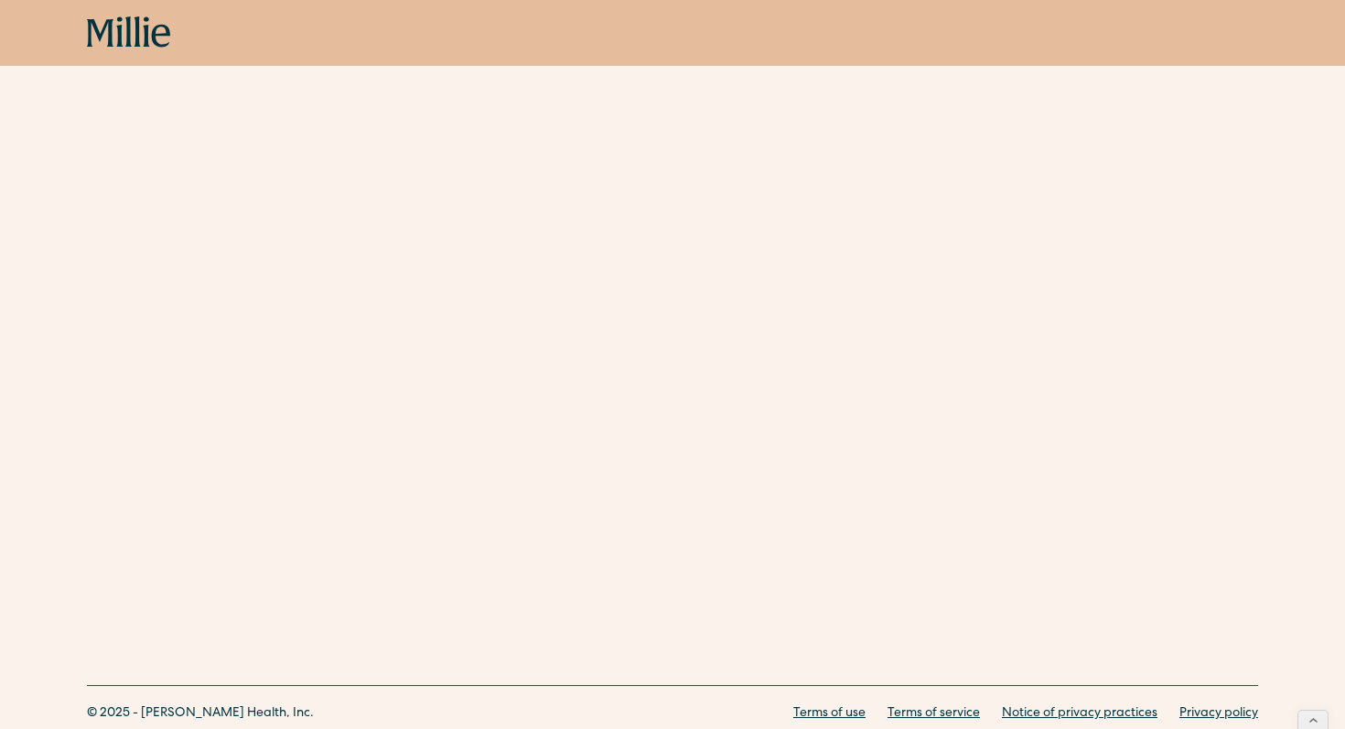
scroll to position [1396, 0]
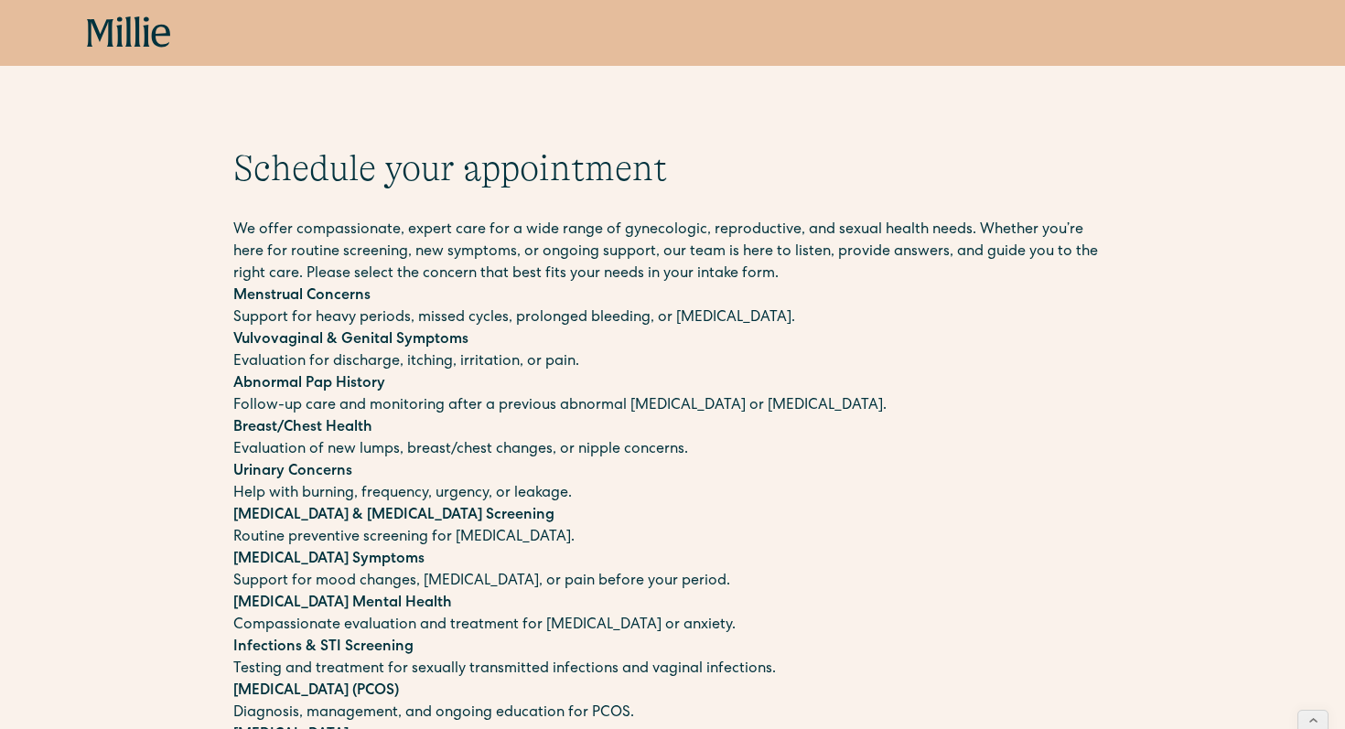
click at [137, 32] on icon at bounding box center [137, 31] width 6 height 30
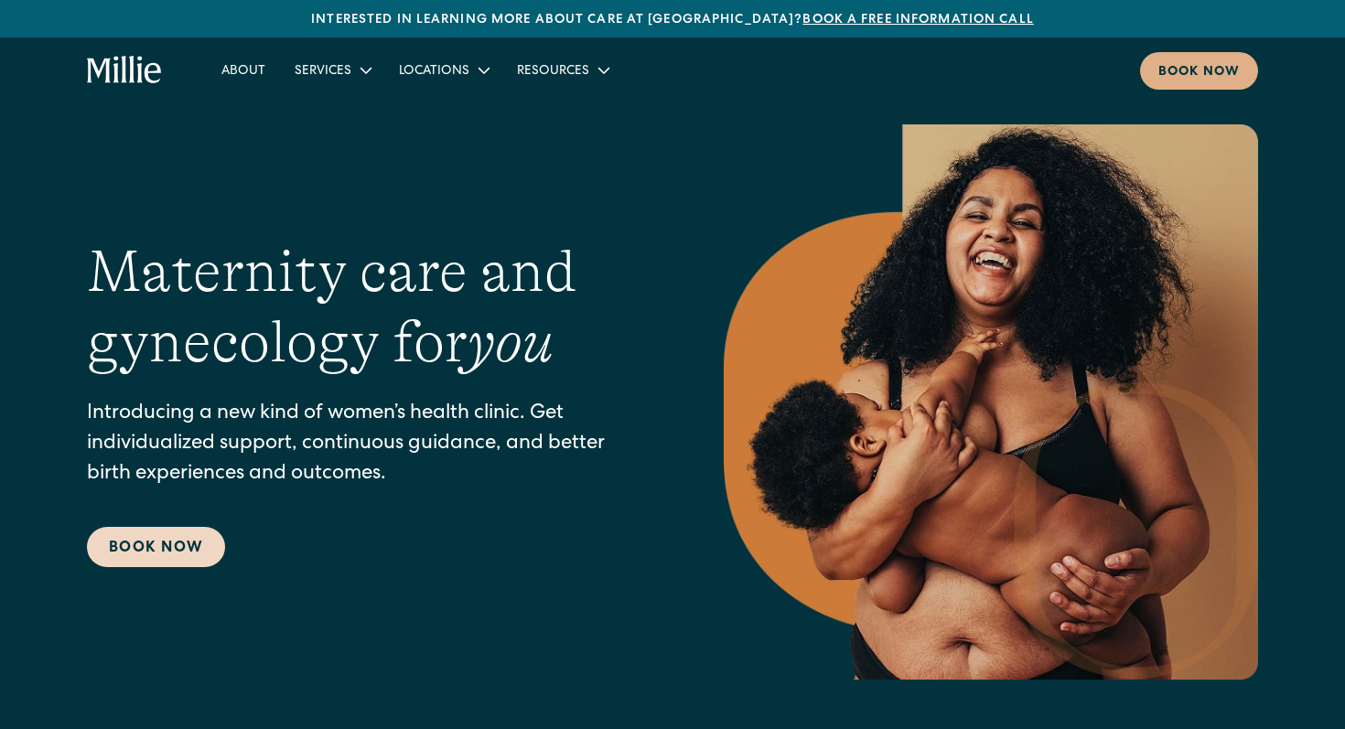
click at [160, 531] on link "Book Now" at bounding box center [156, 547] width 138 height 40
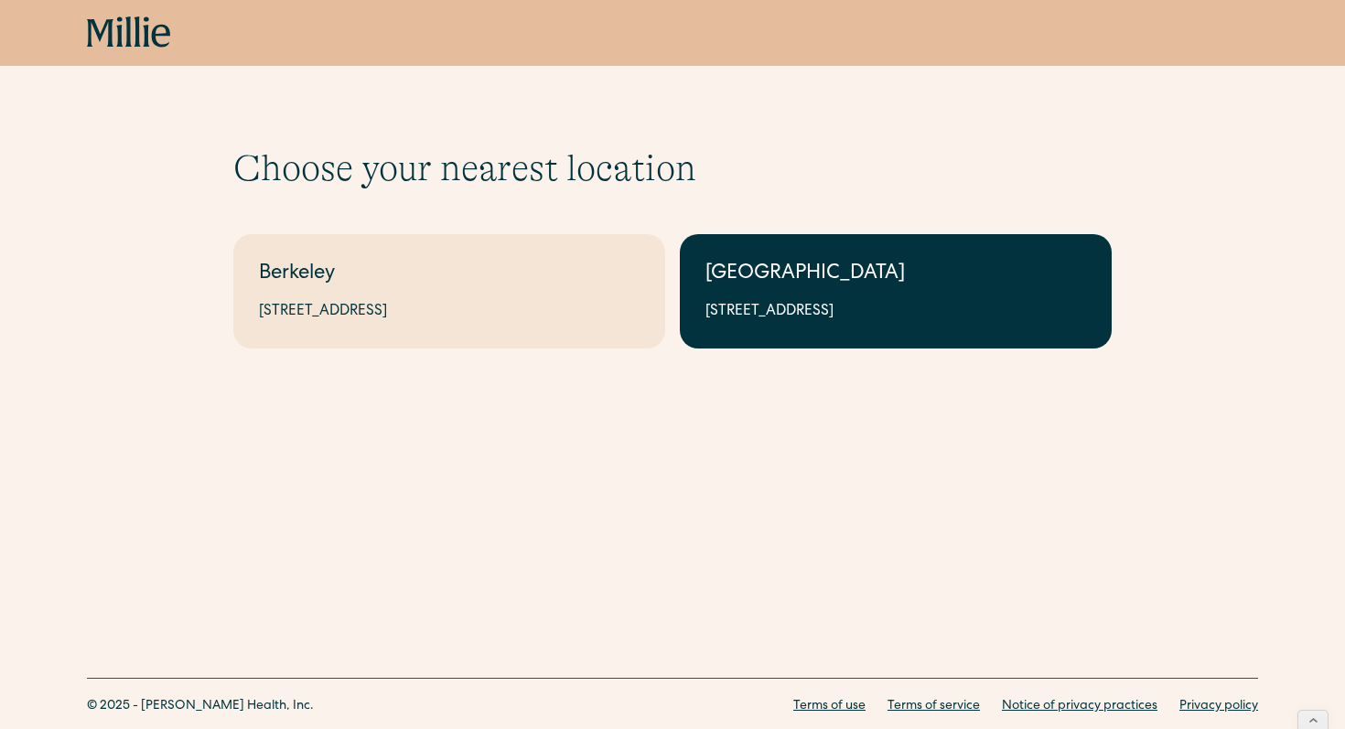
click at [769, 285] on div "South Bay" at bounding box center [895, 275] width 381 height 30
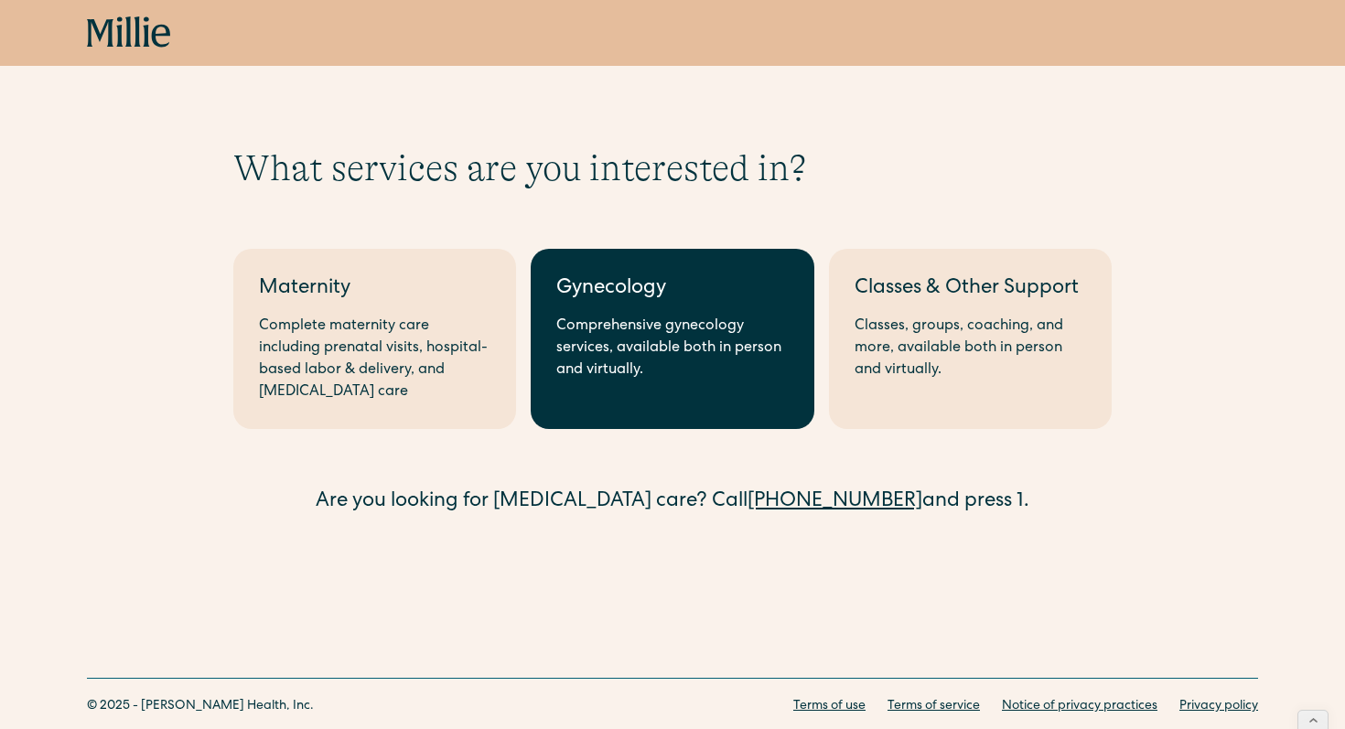
click at [599, 312] on link "Gynecology Comprehensive gynecology services, available both in person and virt…" at bounding box center [672, 339] width 283 height 180
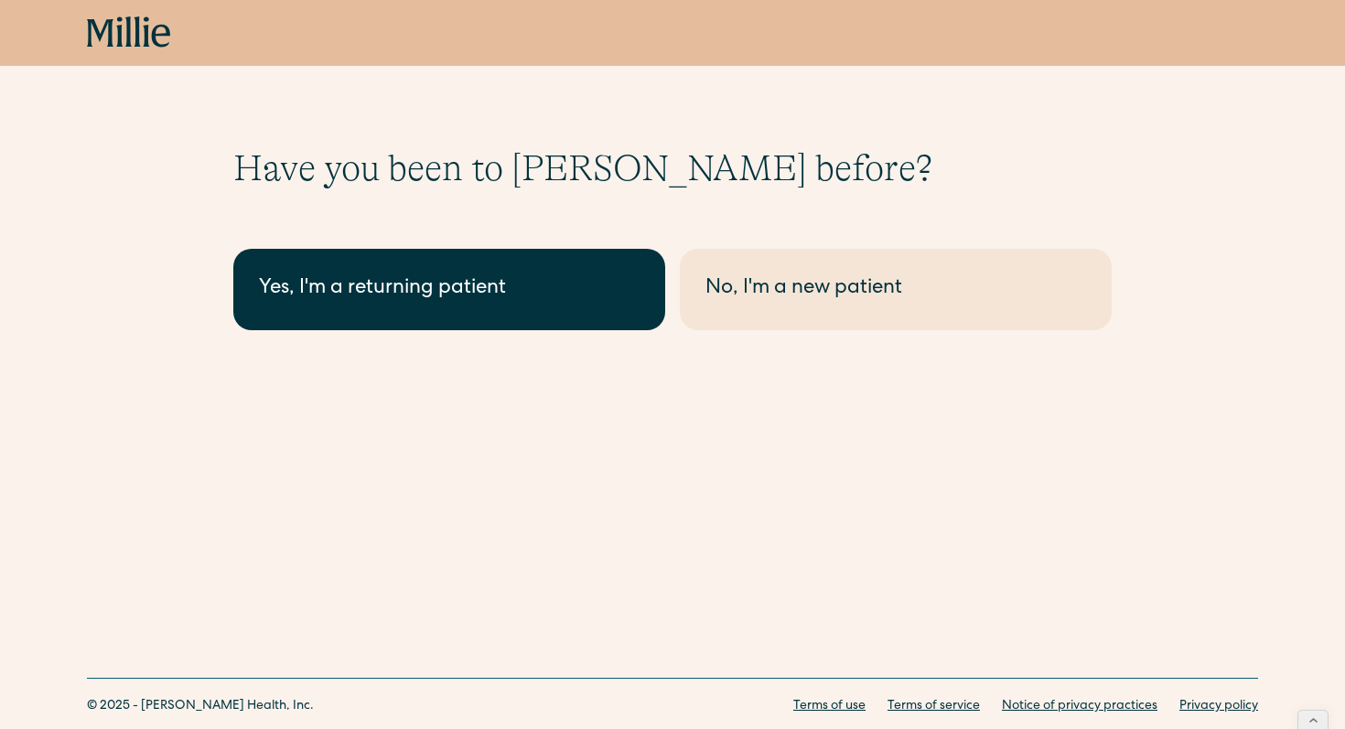
click at [511, 278] on div "Yes, I'm a returning patient" at bounding box center [449, 289] width 381 height 30
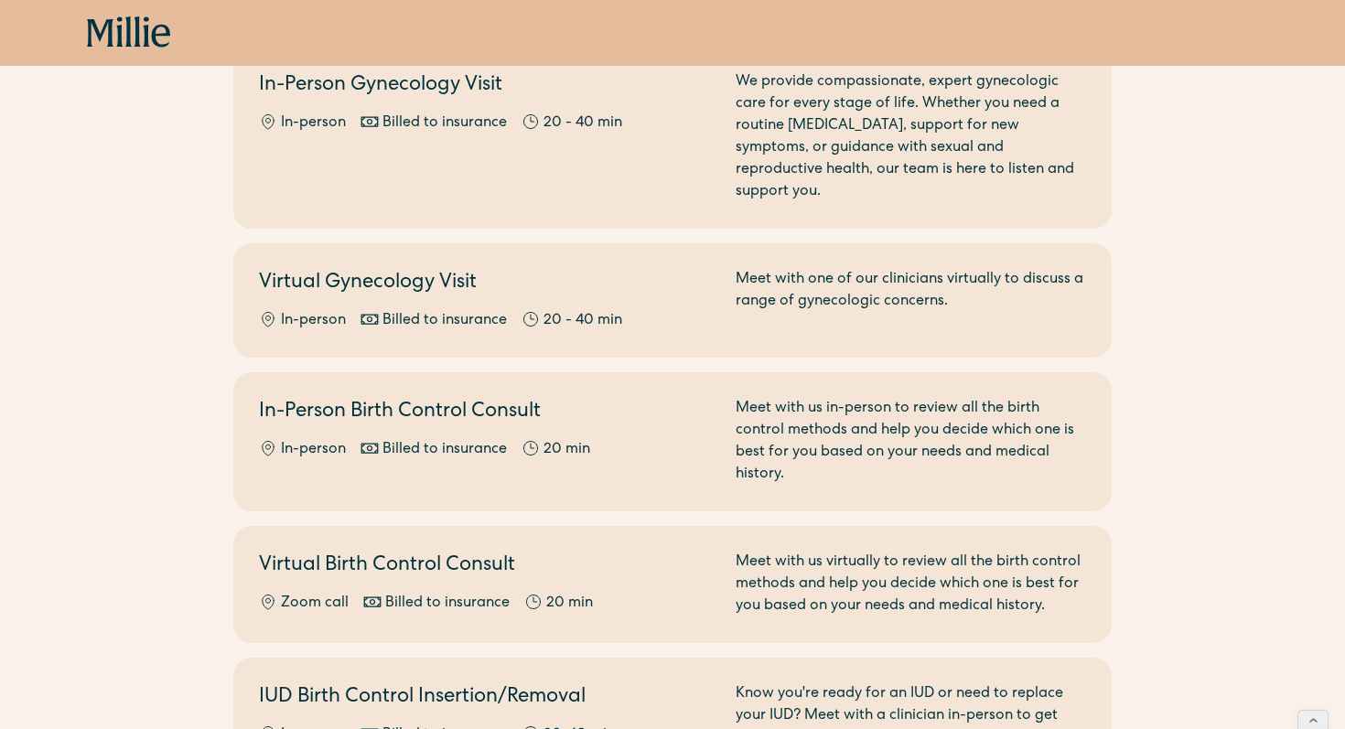
scroll to position [410, 0]
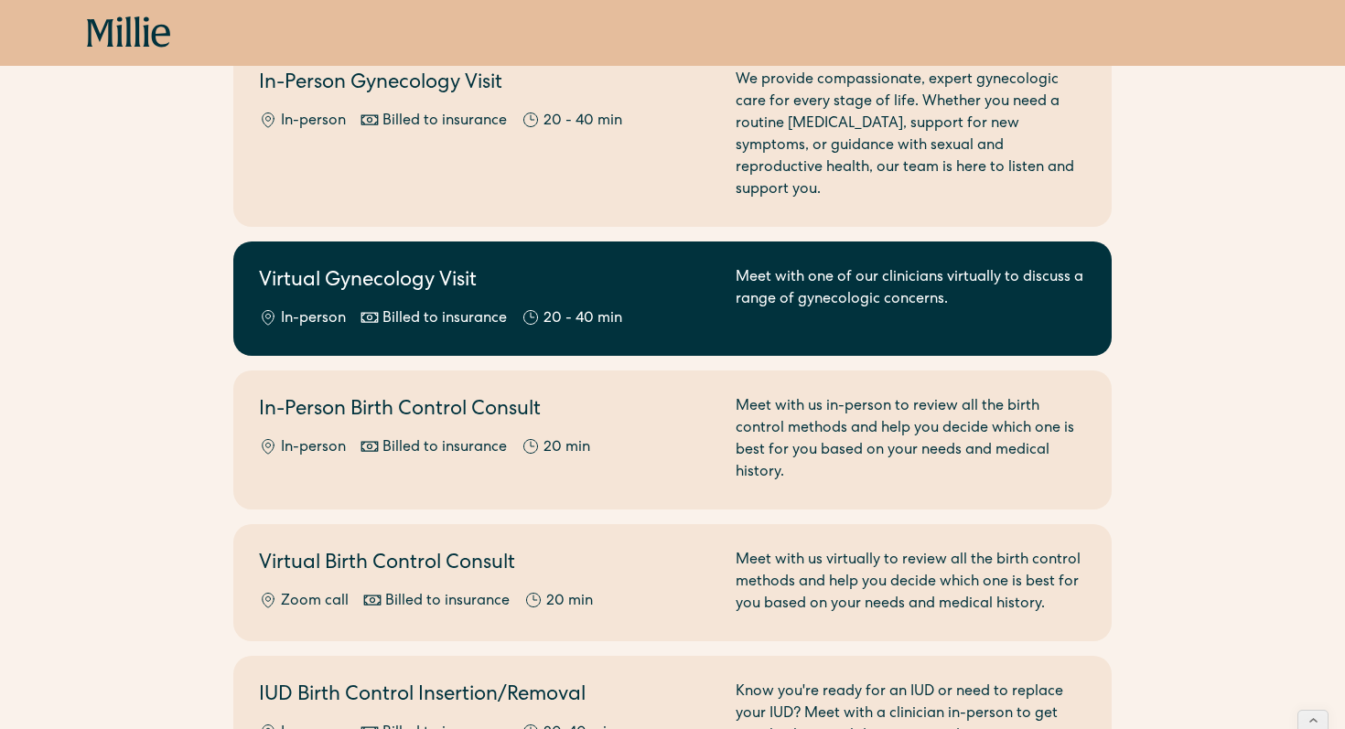
click at [393, 308] on div "Billed to insurance" at bounding box center [444, 319] width 124 height 22
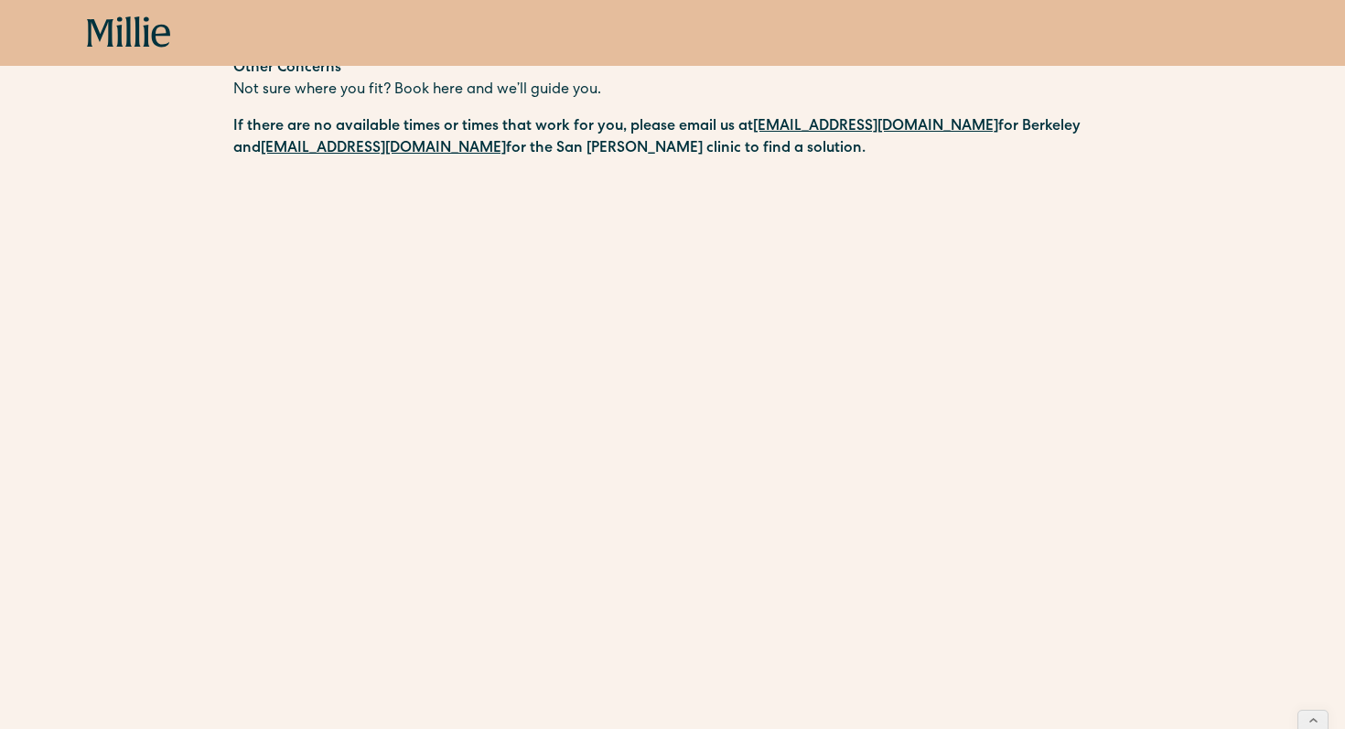
scroll to position [492, 0]
click at [176, 369] on div "Schedule your appointment We offer compassionate, expert care for a wide range …" at bounding box center [672, 300] width 1345 height 1293
click at [128, 34] on icon at bounding box center [128, 31] width 6 height 30
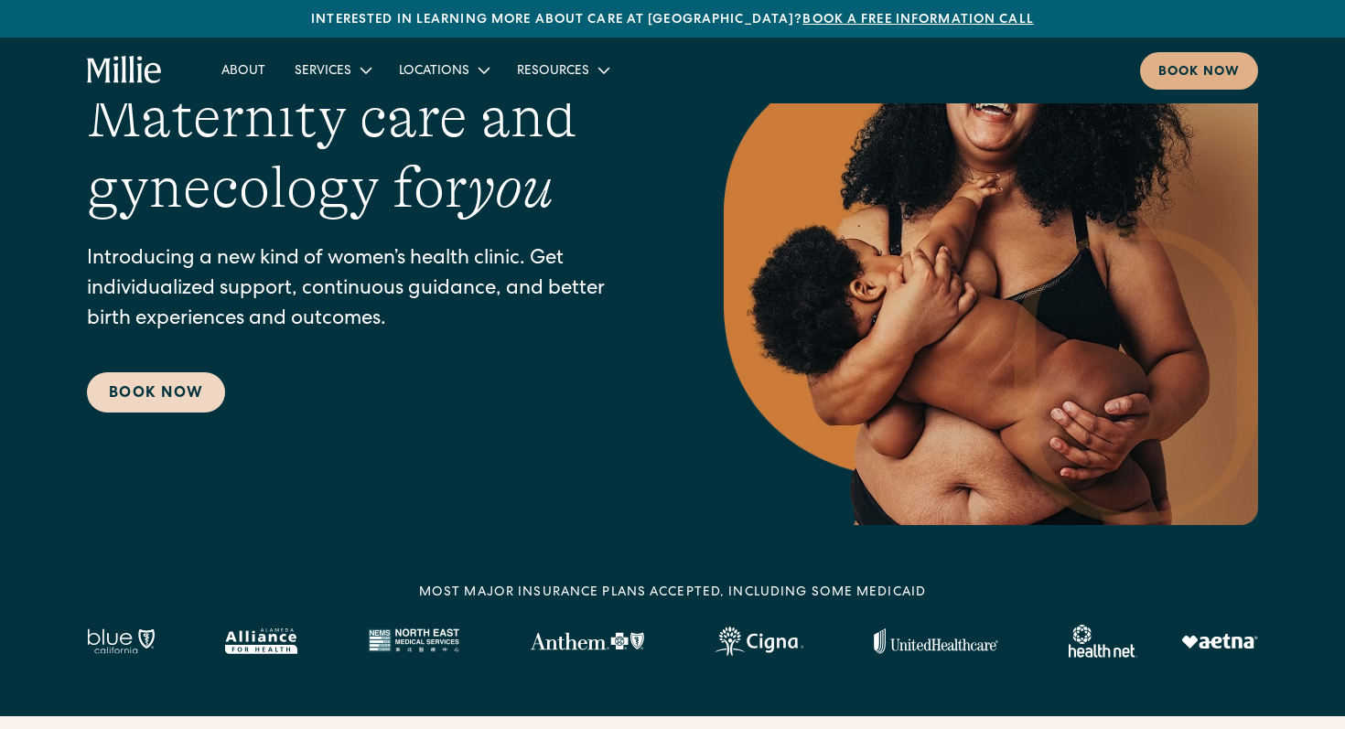
scroll to position [247, 0]
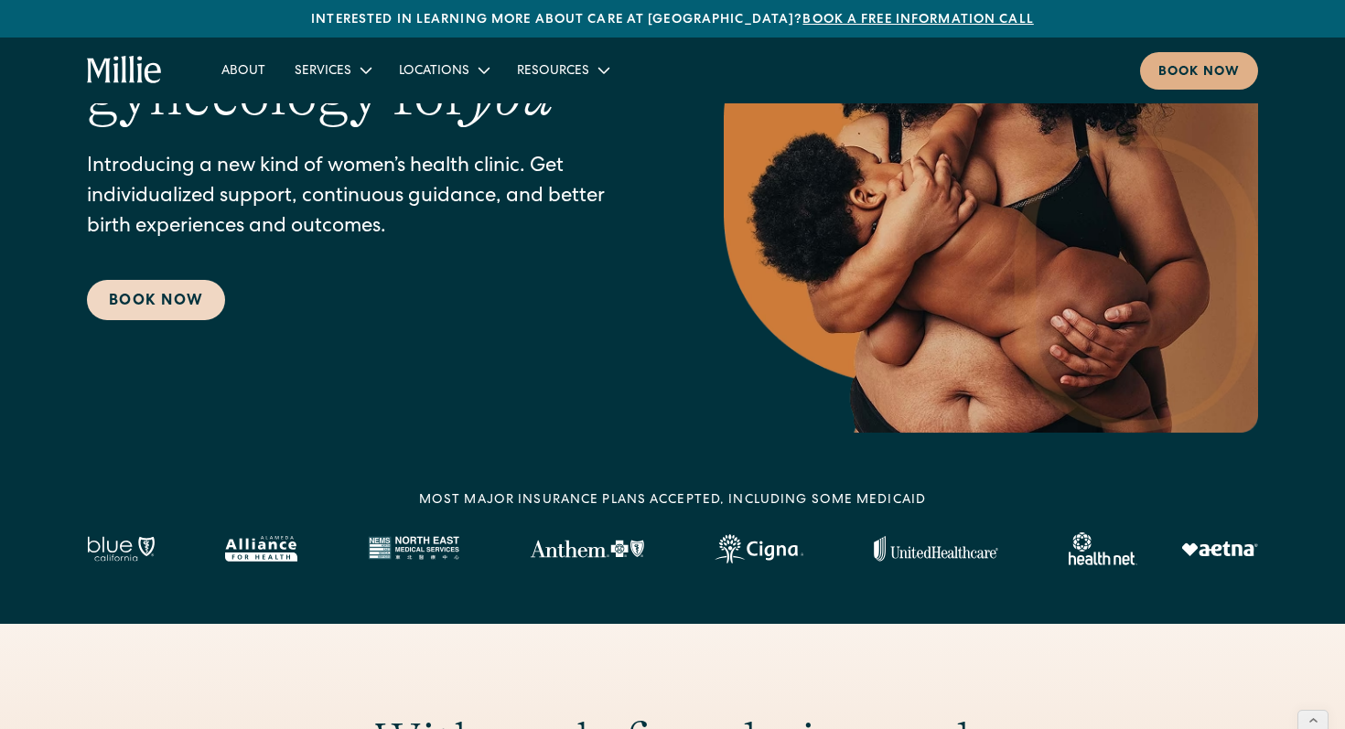
click at [155, 295] on link "Book Now" at bounding box center [156, 300] width 138 height 40
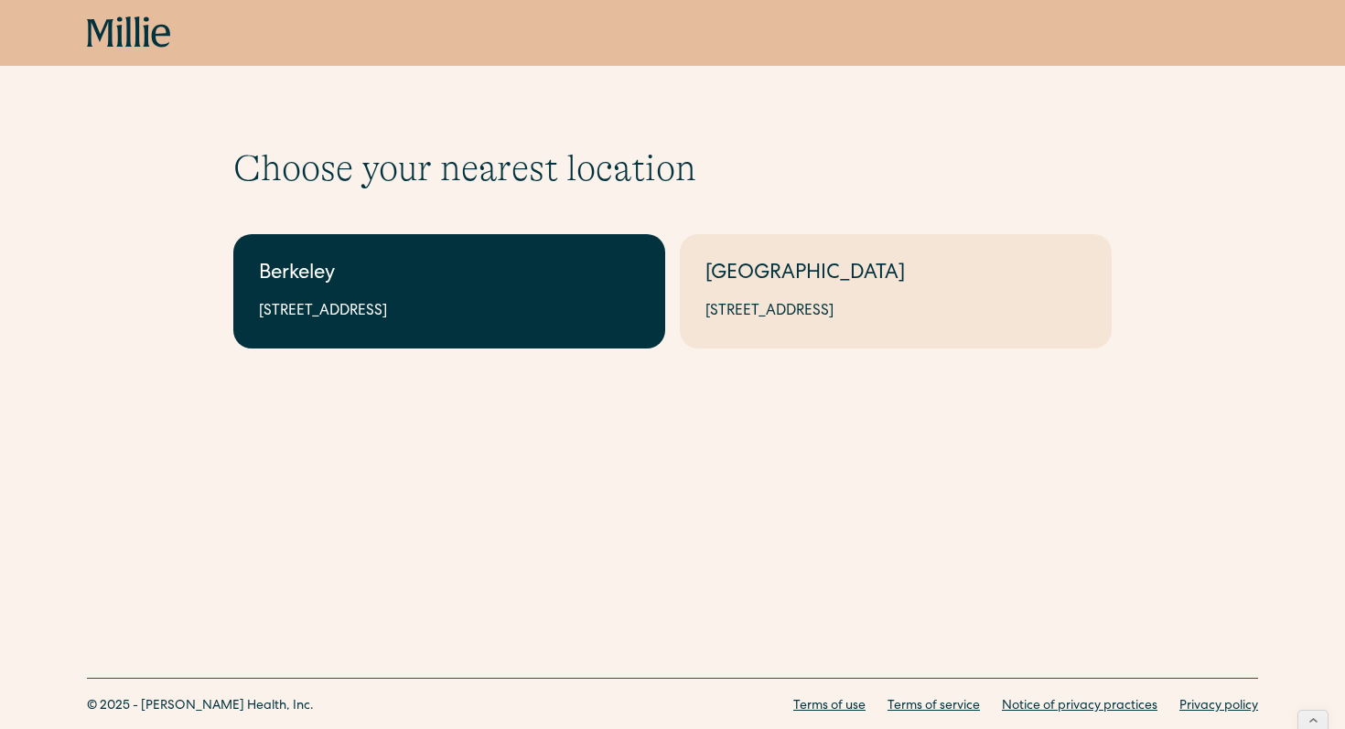
click at [344, 306] on div "[STREET_ADDRESS]" at bounding box center [449, 312] width 381 height 22
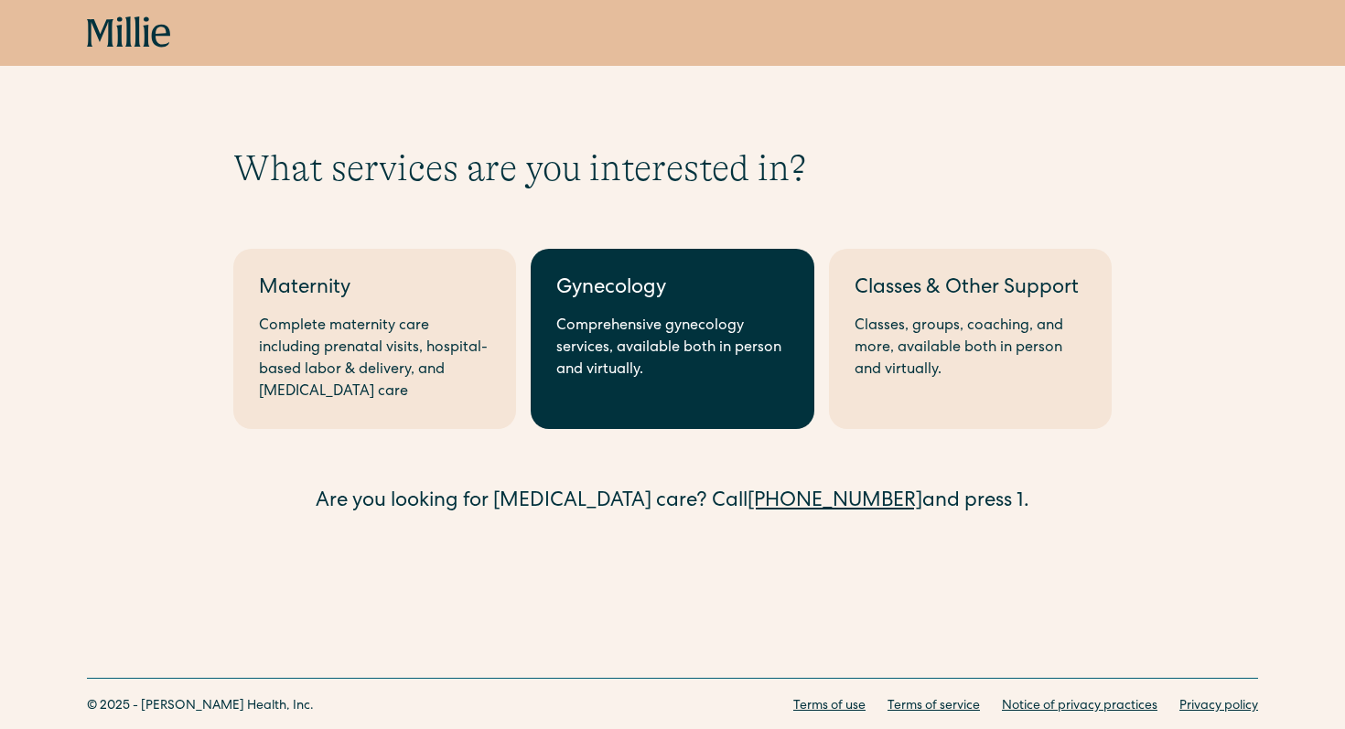
click at [695, 316] on div "Comprehensive gynecology services, available both in person and virtually." at bounding box center [671, 349] width 231 height 66
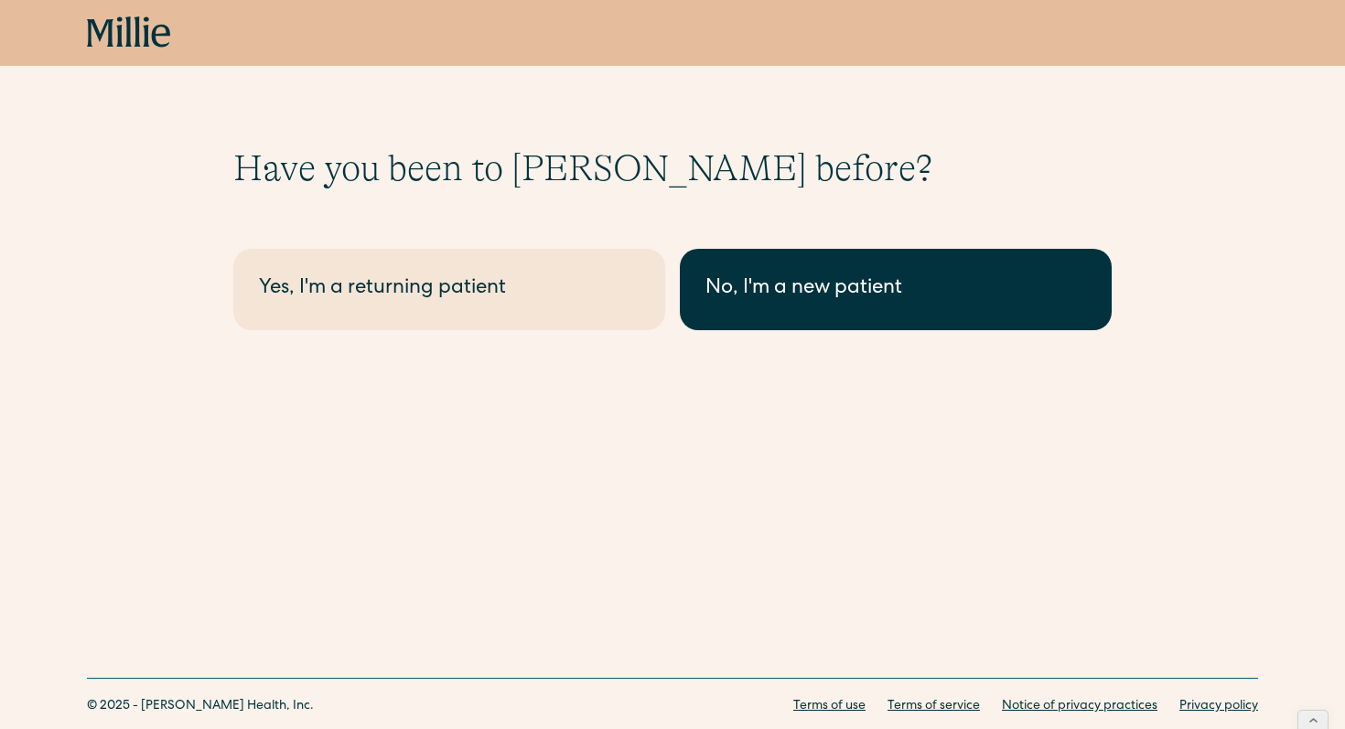
click at [757, 305] on link "No, I'm a new patient" at bounding box center [896, 289] width 432 height 81
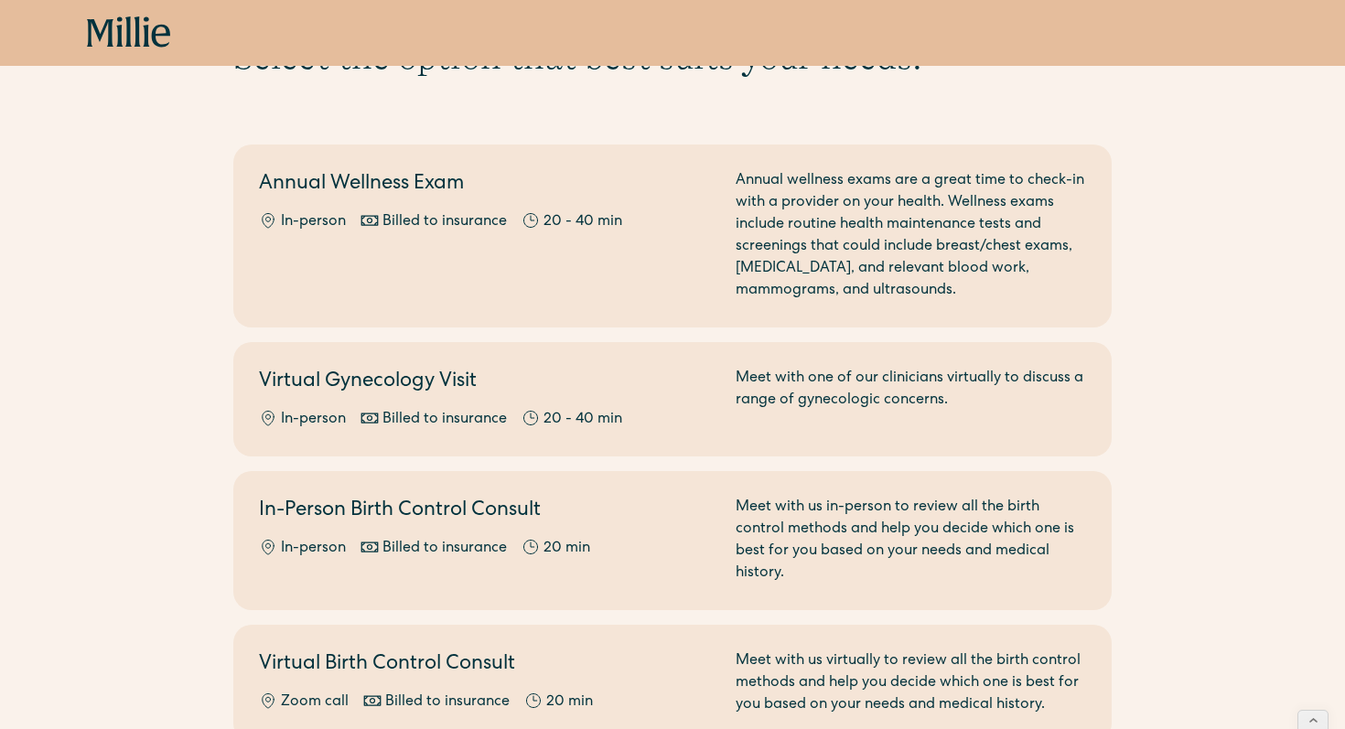
scroll to position [165, 0]
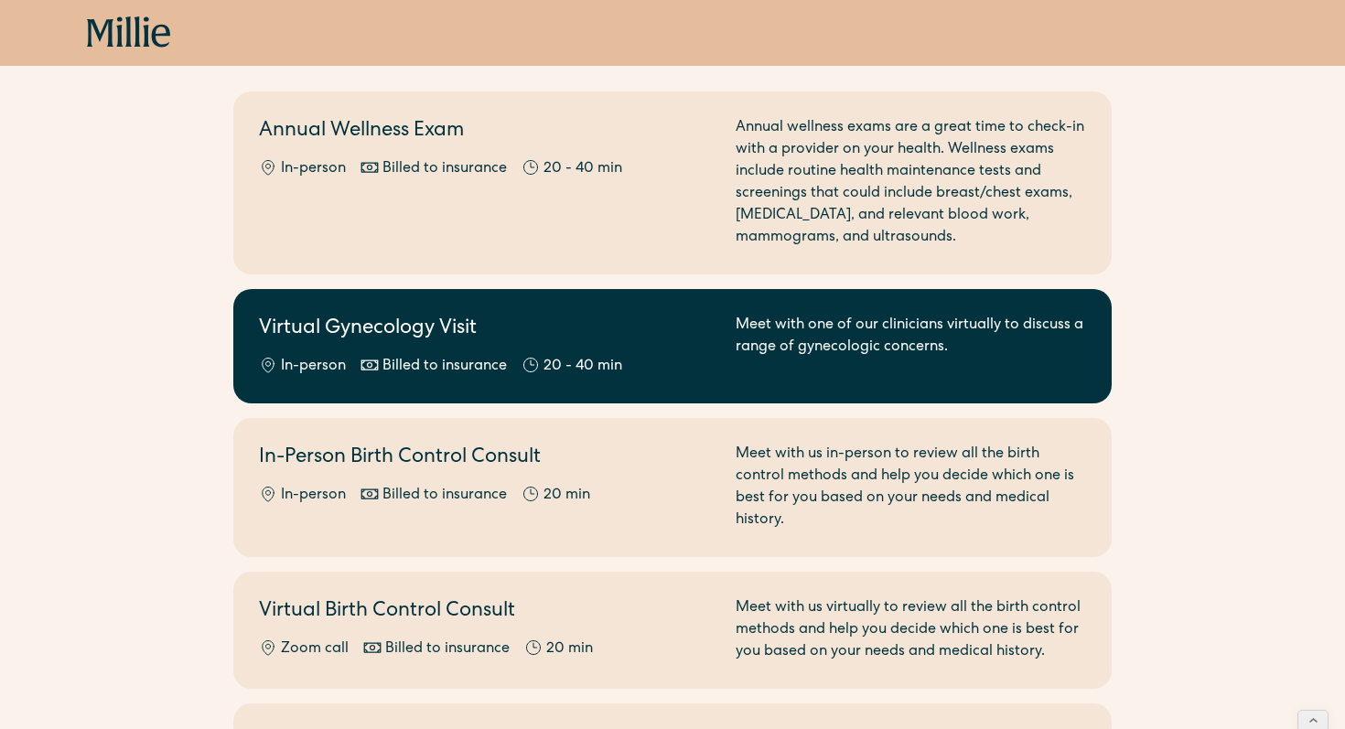
click at [397, 317] on h2 "Virtual Gynecology Visit" at bounding box center [486, 330] width 455 height 30
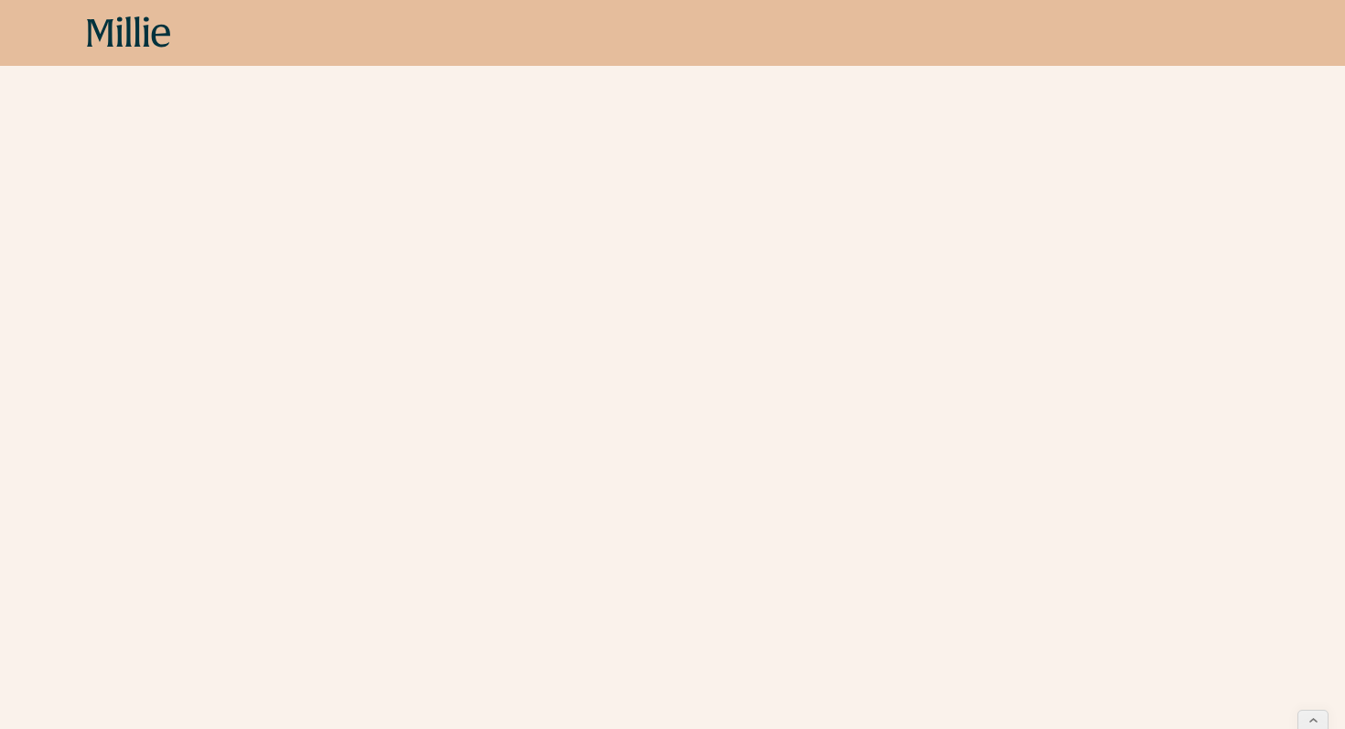
scroll to position [1297, 0]
click at [186, 367] on div "Schedule your appointment We offer compassionate, expert care for a wide range …" at bounding box center [672, 628] width 1345 height 3559
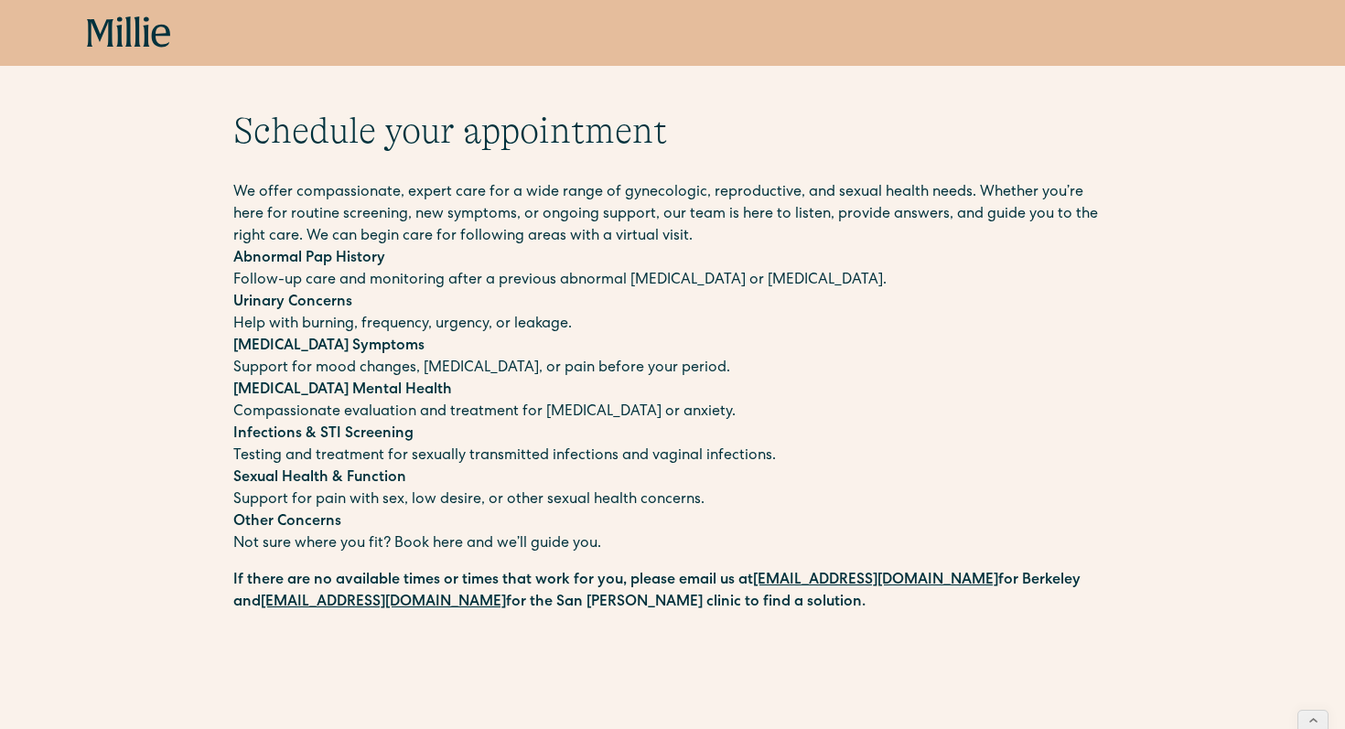
scroll to position [0, 0]
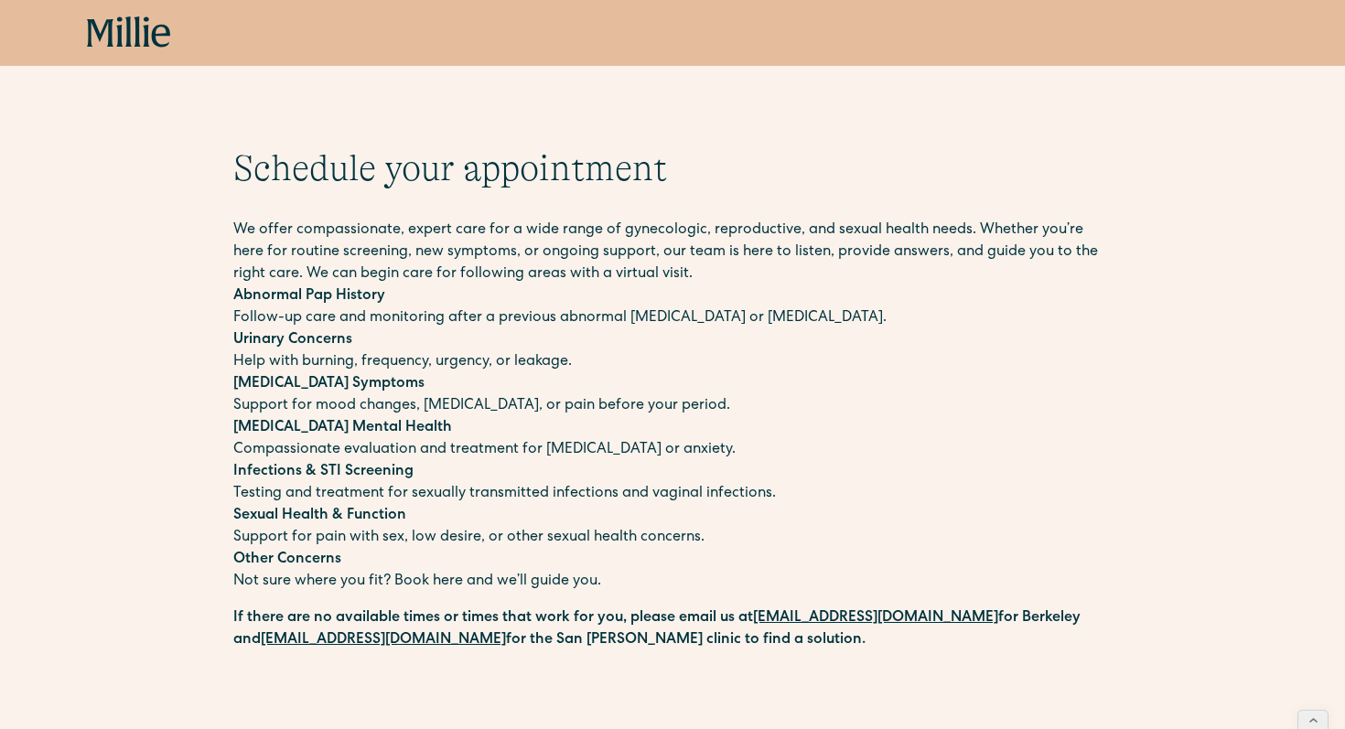
click at [132, 39] on icon at bounding box center [129, 32] width 84 height 33
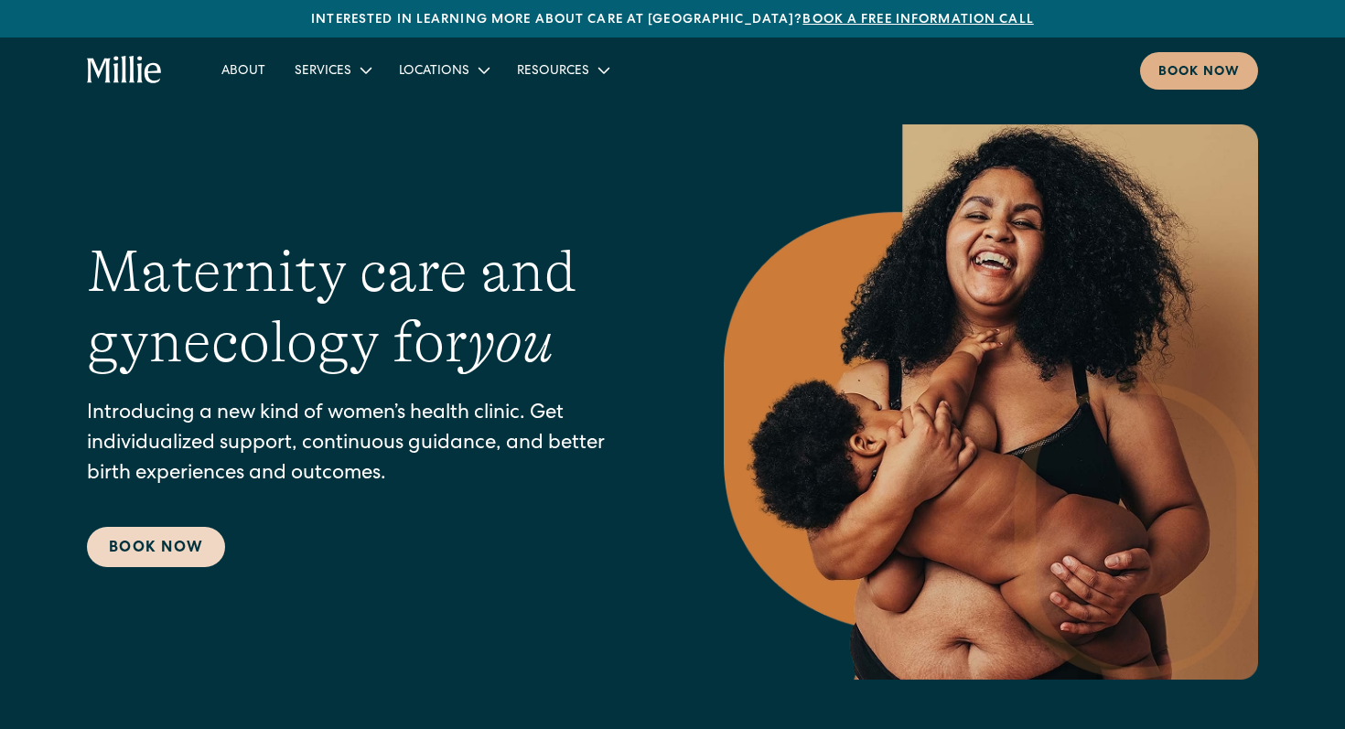
click at [165, 548] on link "Book Now" at bounding box center [156, 547] width 138 height 40
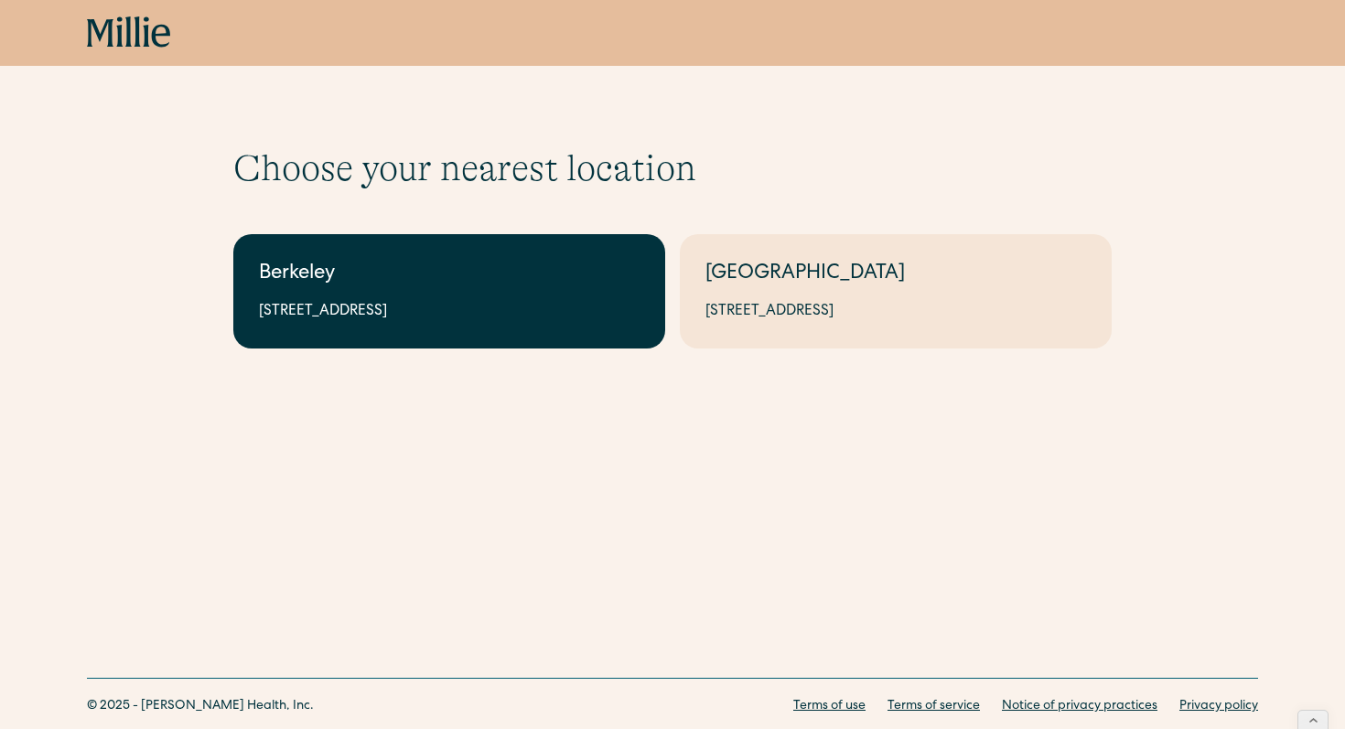
click at [563, 306] on div "2999 Regent St, Suite 524, Berkeley, CA 94705" at bounding box center [449, 312] width 381 height 22
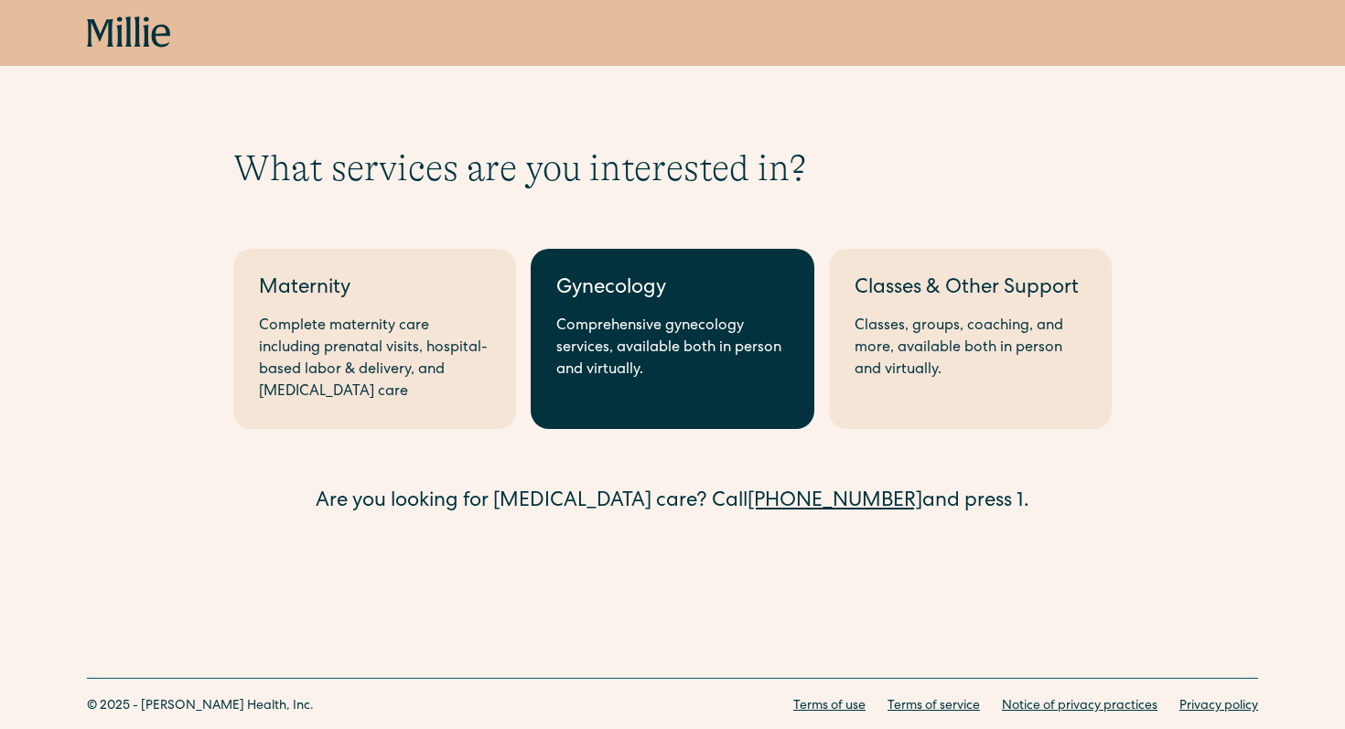
click at [633, 311] on link "Gynecology Comprehensive gynecology services, available both in person and virt…" at bounding box center [672, 339] width 283 height 180
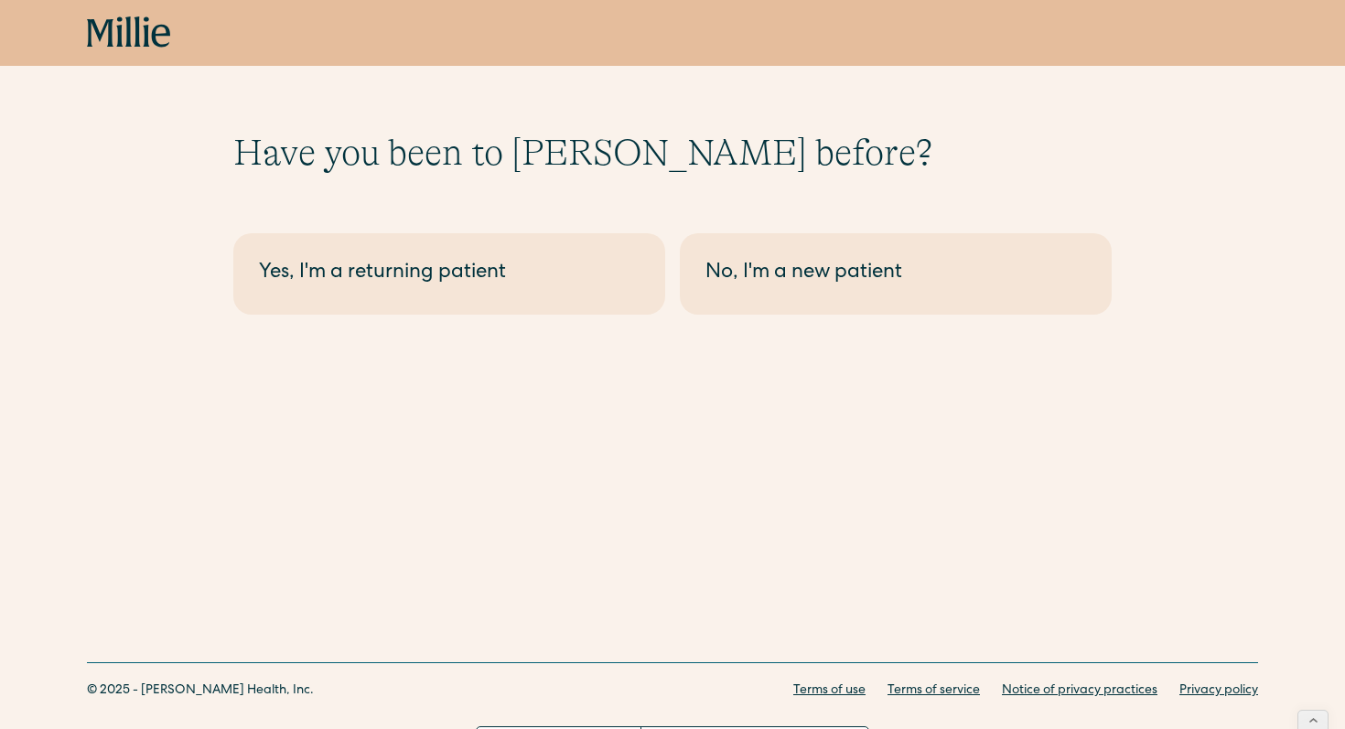
scroll to position [16, 0]
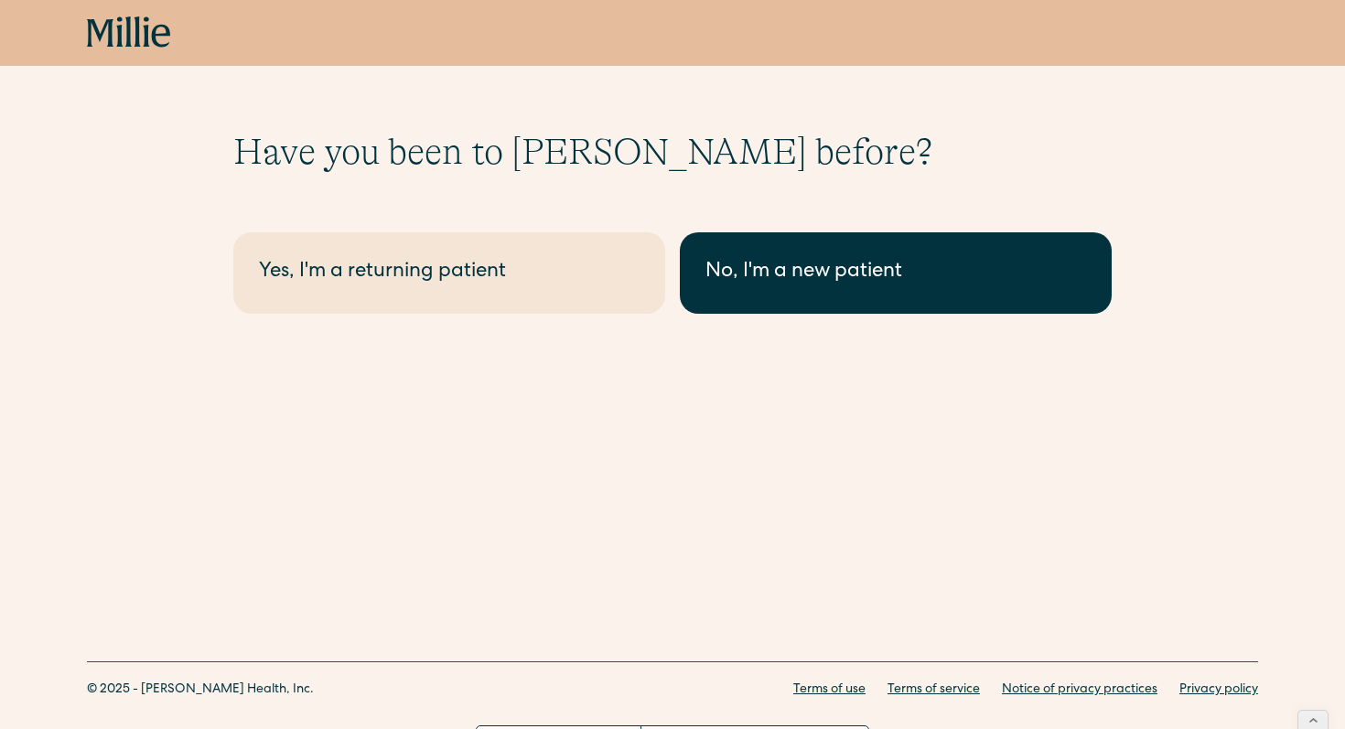
click at [801, 276] on div "No, I'm a new patient" at bounding box center [895, 273] width 381 height 30
